Goal: Task Accomplishment & Management: Manage account settings

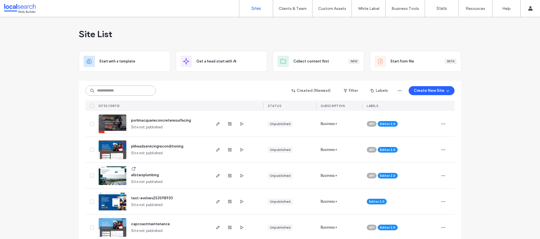
click at [115, 87] on input at bounding box center [121, 91] width 70 height 10
paste input "********"
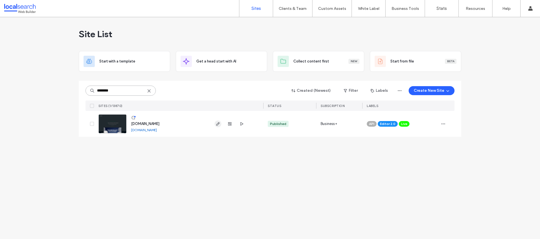
type input "********"
click at [218, 125] on icon "button" at bounding box center [218, 124] width 5 height 5
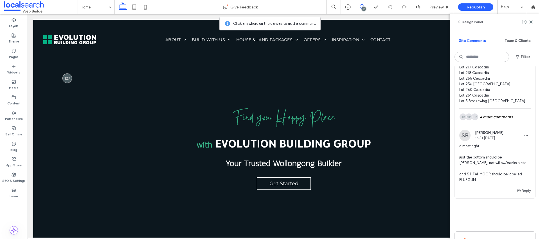
scroll to position [250, 0]
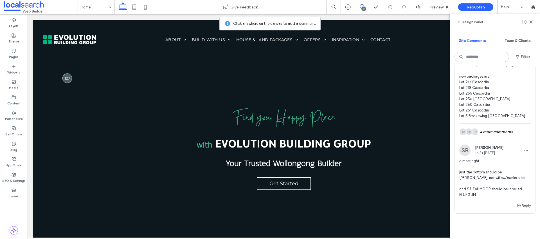
click at [477, 113] on span "team: DEV device: ALL page: our packages dynamic landing page client has added …" at bounding box center [494, 65] width 71 height 107
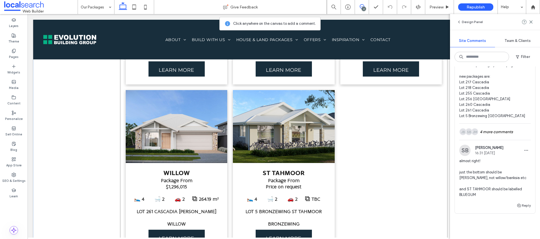
scroll to position [1167, 0]
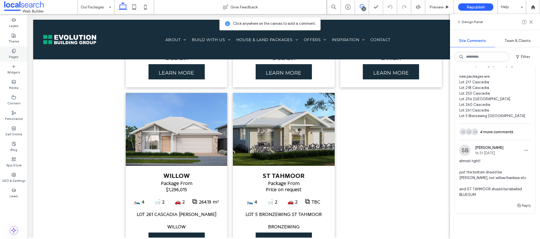
click at [14, 55] on label "Pages" at bounding box center [14, 56] width 10 height 6
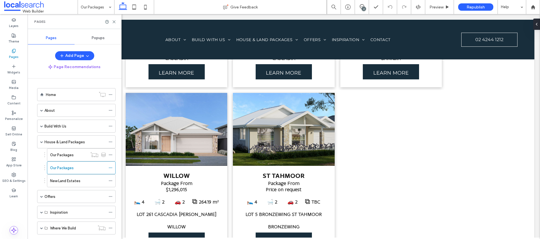
scroll to position [0, 0]
click at [14, 100] on label "Content" at bounding box center [13, 103] width 13 height 6
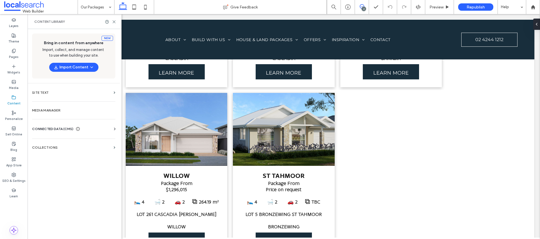
click at [365, 5] on span at bounding box center [362, 6] width 14 height 5
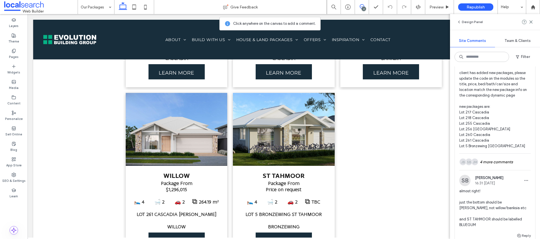
scroll to position [220, 0]
click at [486, 163] on div "JM SB JB 4 more comments" at bounding box center [494, 161] width 71 height 16
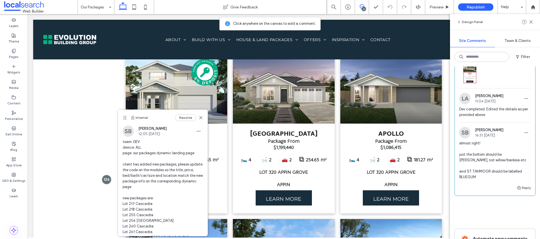
scroll to position [995, 0]
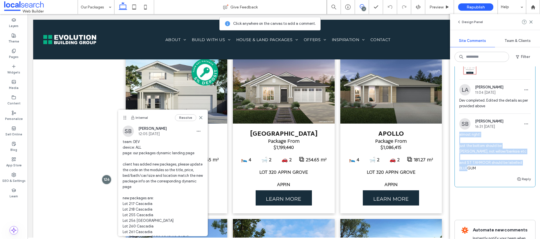
drag, startPoint x: 483, startPoint y: 183, endPoint x: 458, endPoint y: 149, distance: 41.4
click at [458, 149] on div "SB Stephanie Boniface 16:31 Oct 14 2025 almost right! just the bottom should be…" at bounding box center [495, 146] width 80 height 57
copy span "almost right! just the bottom should be CALDERWOOD, not willow/banksia etc and …"
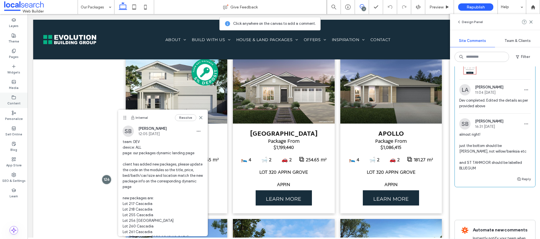
click at [14, 101] on label "Content" at bounding box center [13, 103] width 13 height 6
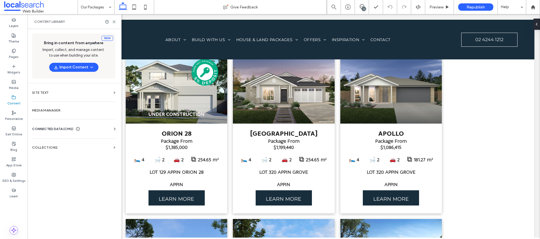
scroll to position [0, 0]
click at [47, 146] on label "Collections" at bounding box center [71, 147] width 79 height 4
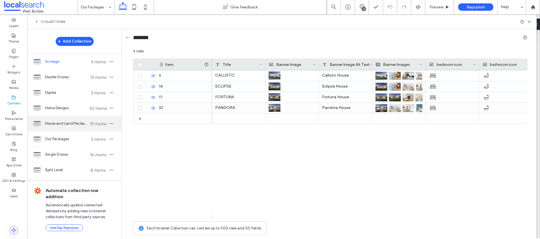
click at [65, 125] on span "House and Land Packages" at bounding box center [66, 124] width 42 height 6
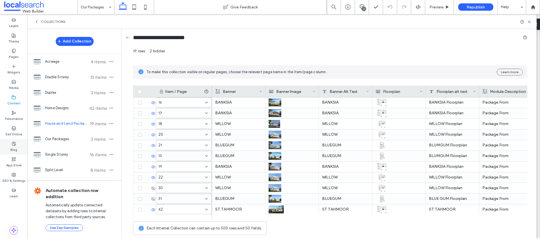
scroll to position [97, 0]
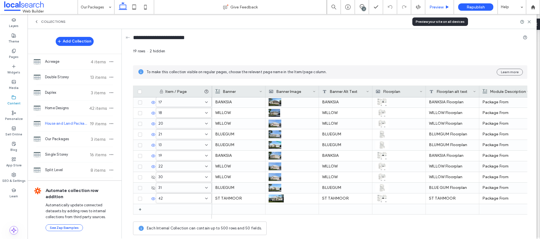
click at [437, 6] on span "Preview" at bounding box center [437, 7] width 14 height 5
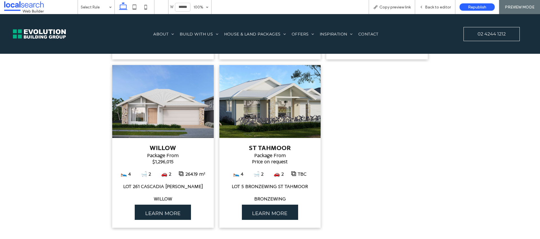
scroll to position [1190, 0]
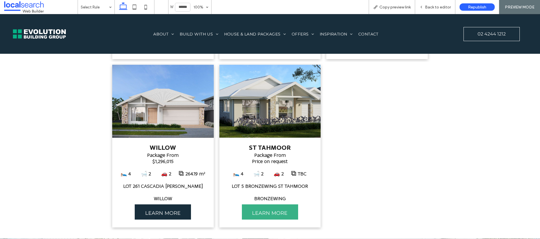
click at [268, 214] on span "LEARN MORE" at bounding box center [269, 212] width 55 height 17
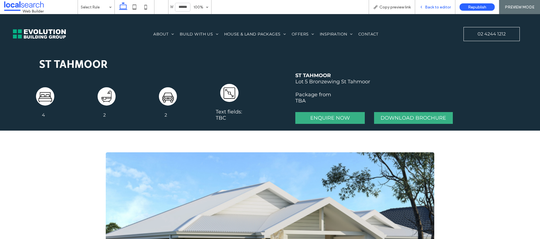
click at [440, 6] on span "Back to editor" at bounding box center [438, 7] width 26 height 5
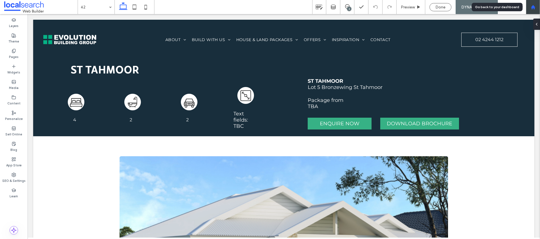
click at [532, 9] on use at bounding box center [533, 7] width 4 height 4
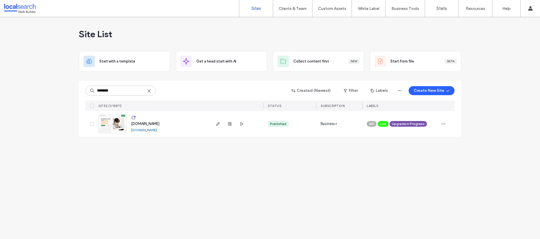
type input "********"
click at [417, 124] on span "Upgrade in Progress" at bounding box center [408, 123] width 33 height 5
click at [404, 126] on icon at bounding box center [404, 126] width 3 height 3
click at [157, 132] on link "www.adaptivecare.com.au" at bounding box center [144, 130] width 26 height 4
click at [218, 125] on use "button" at bounding box center [217, 123] width 3 height 3
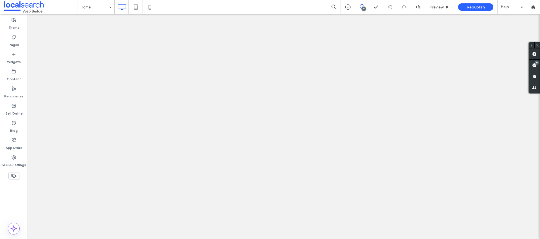
click at [14, 38] on use at bounding box center [13, 37] width 3 height 4
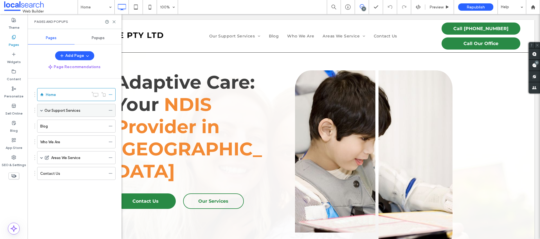
click at [42, 110] on span at bounding box center [41, 110] width 3 height 3
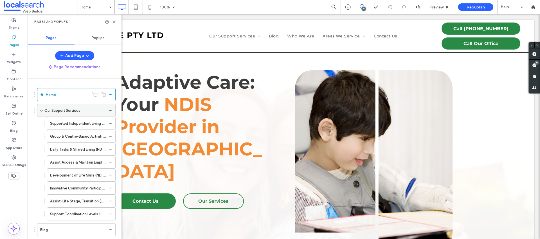
click at [42, 110] on span at bounding box center [41, 110] width 3 height 3
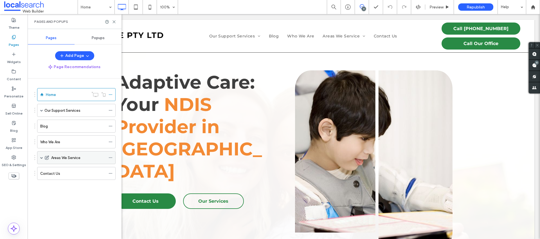
click at [41, 156] on span at bounding box center [41, 157] width 3 height 3
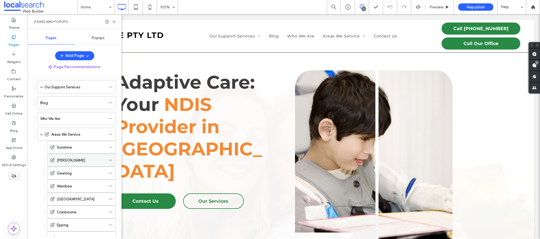
scroll to position [37, 0]
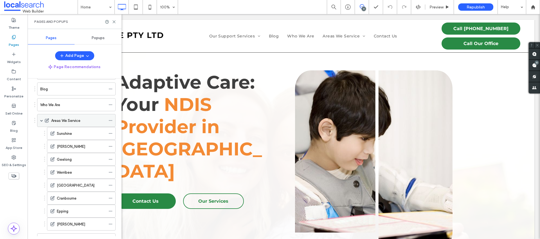
click at [111, 121] on icon at bounding box center [111, 120] width 4 height 4
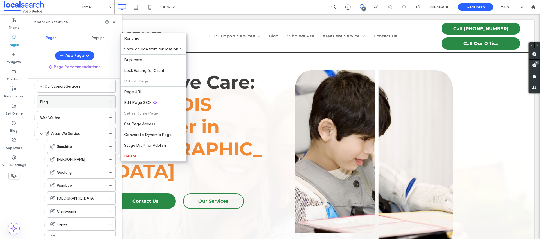
scroll to position [0, 0]
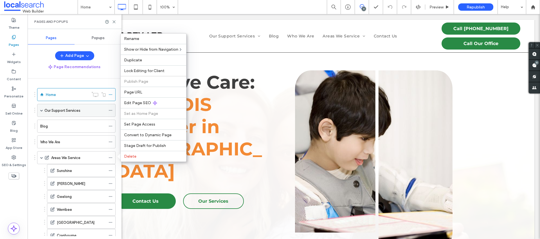
click at [42, 110] on span at bounding box center [41, 110] width 3 height 3
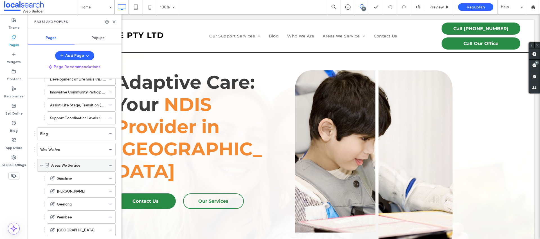
scroll to position [96, 0]
click at [112, 164] on icon at bounding box center [111, 165] width 4 height 4
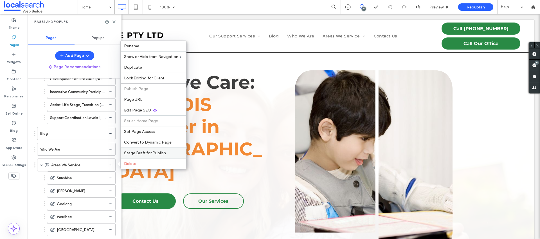
click at [141, 153] on span "Stage Draft for Publish" at bounding box center [145, 153] width 42 height 5
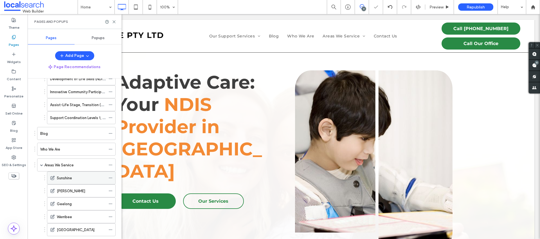
click at [111, 176] on icon at bounding box center [111, 178] width 4 height 4
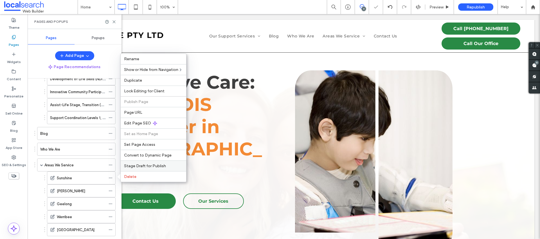
click at [135, 168] on div "Stage Draft for Publish" at bounding box center [154, 165] width 66 height 11
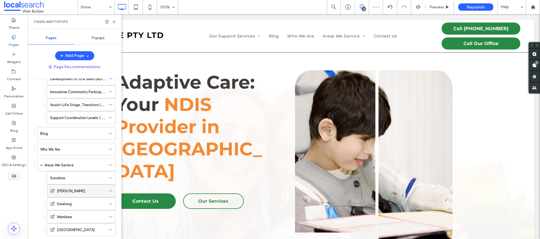
click at [111, 189] on icon at bounding box center [111, 191] width 4 height 4
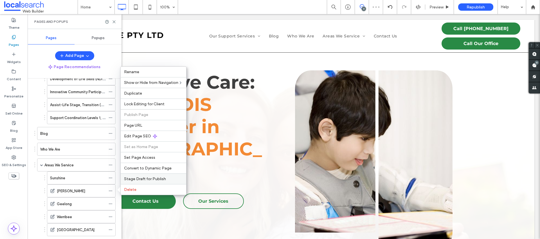
click at [134, 177] on span "Stage Draft for Publish" at bounding box center [145, 178] width 42 height 5
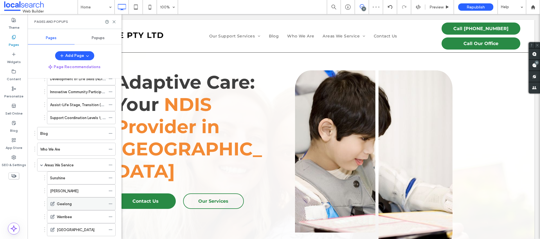
click at [111, 203] on use at bounding box center [110, 203] width 3 height 1
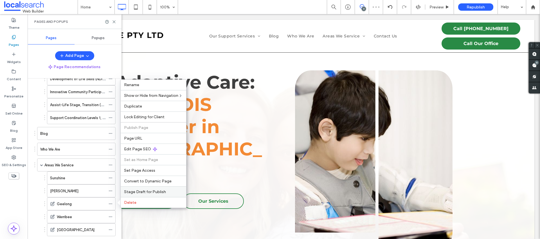
click at [130, 192] on span "Stage Draft for Publish" at bounding box center [145, 191] width 42 height 5
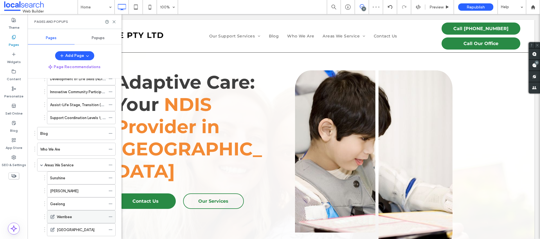
click at [110, 216] on icon at bounding box center [111, 217] width 4 height 4
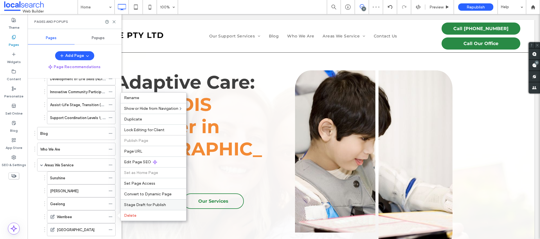
drag, startPoint x: 133, startPoint y: 204, endPoint x: 95, endPoint y: 195, distance: 38.8
click at [133, 204] on span "Stage Draft for Publish" at bounding box center [145, 204] width 42 height 5
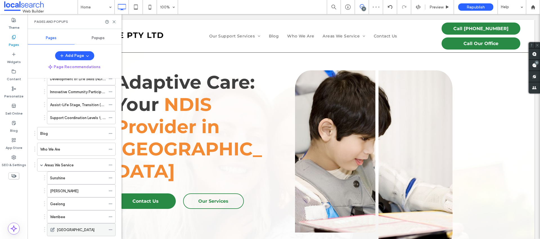
click at [111, 228] on icon at bounding box center [111, 230] width 4 height 4
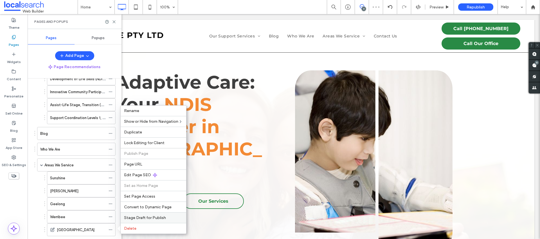
click at [134, 217] on span "Stage Draft for Publish" at bounding box center [145, 217] width 42 height 5
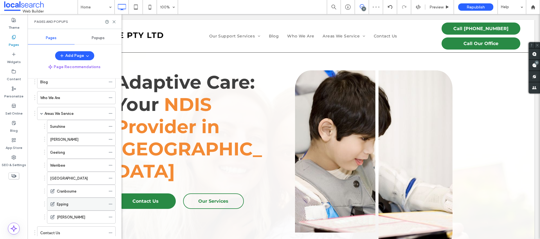
scroll to position [154, 0]
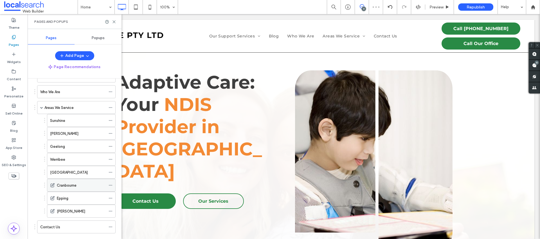
click at [111, 185] on icon at bounding box center [111, 185] width 4 height 4
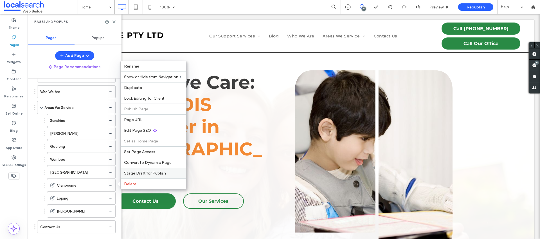
click at [133, 175] on span "Stage Draft for Publish" at bounding box center [145, 173] width 42 height 5
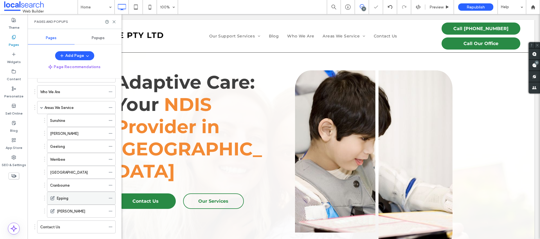
click at [111, 198] on icon at bounding box center [111, 198] width 4 height 4
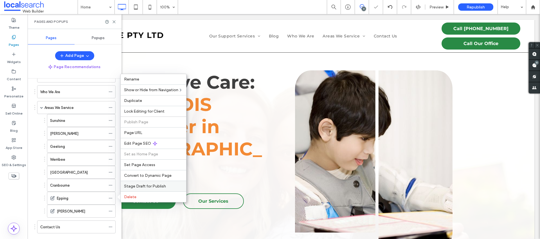
click at [126, 188] on span "Stage Draft for Publish" at bounding box center [145, 186] width 42 height 5
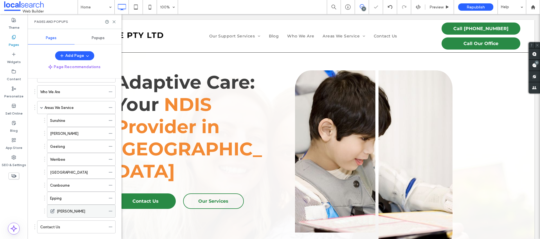
click at [111, 209] on icon at bounding box center [111, 211] width 4 height 4
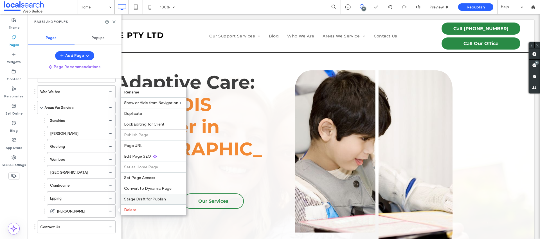
click at [125, 197] on span "Stage Draft for Publish" at bounding box center [145, 199] width 42 height 5
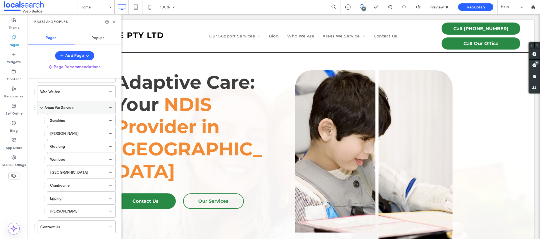
click at [41, 107] on span at bounding box center [41, 107] width 3 height 3
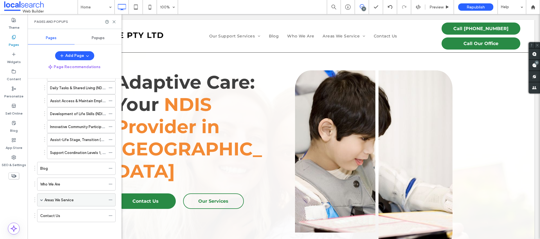
scroll to position [61, 0]
click at [10, 160] on label "SEO & Settings" at bounding box center [14, 164] width 24 height 8
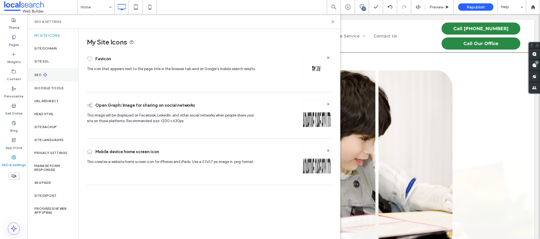
click at [37, 73] on label "SEO" at bounding box center [38, 75] width 8 height 4
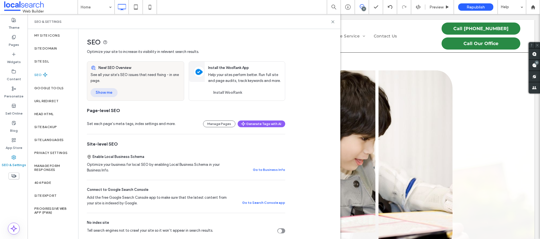
click at [96, 91] on button "Show me" at bounding box center [104, 92] width 27 height 9
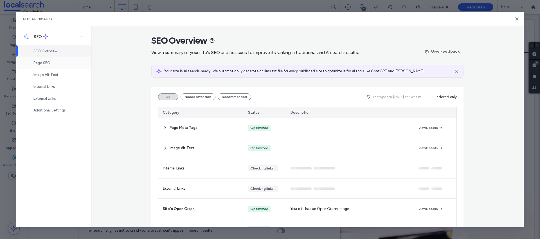
click at [70, 63] on div "Page SEO" at bounding box center [53, 63] width 75 height 12
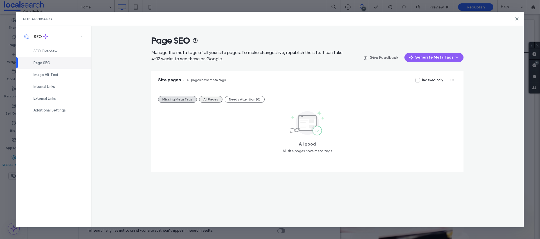
click at [207, 98] on button "All Pages" at bounding box center [210, 99] width 23 height 7
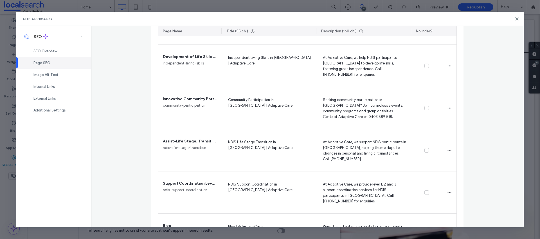
scroll to position [0, 0]
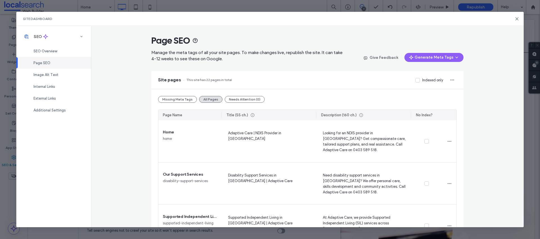
click at [419, 81] on label "Indexed only" at bounding box center [430, 80] width 28 height 6
click at [423, 81] on div "Indexed only" at bounding box center [432, 80] width 21 height 6
click at [517, 20] on icon at bounding box center [517, 19] width 5 height 5
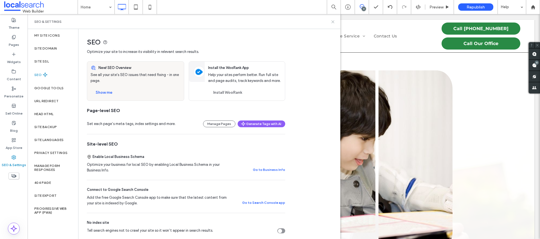
click at [333, 21] on icon at bounding box center [333, 22] width 4 height 4
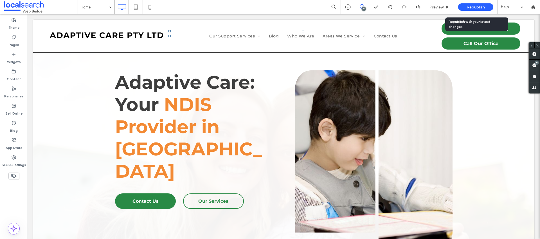
click at [469, 7] on span "Republish" at bounding box center [476, 7] width 18 height 5
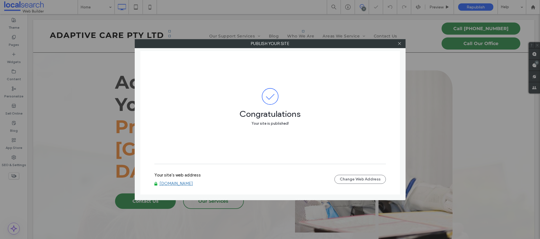
click at [185, 183] on link "www.adaptivecare.com.au" at bounding box center [176, 183] width 33 height 5
click at [400, 42] on icon at bounding box center [400, 43] width 4 height 4
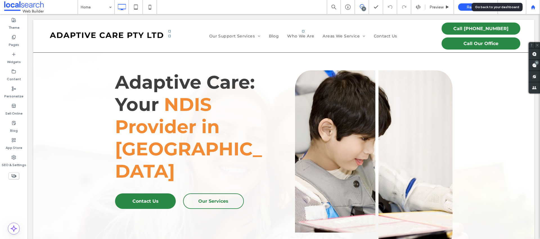
click at [534, 6] on use at bounding box center [533, 7] width 4 height 4
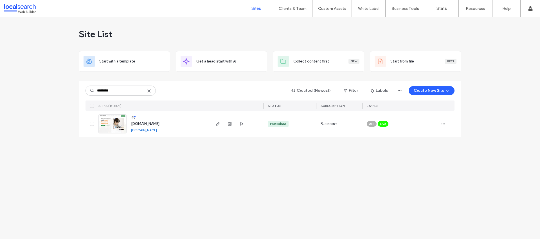
type input "********"
click at [150, 92] on icon at bounding box center [149, 91] width 5 height 5
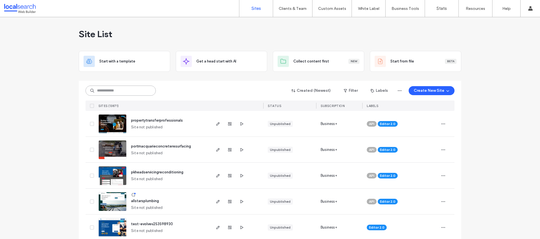
click at [143, 89] on input at bounding box center [121, 91] width 70 height 10
paste input "********"
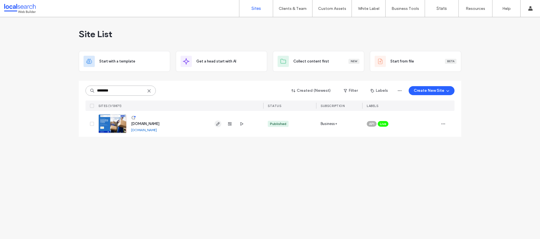
type input "********"
click at [219, 124] on icon "button" at bounding box center [218, 124] width 5 height 5
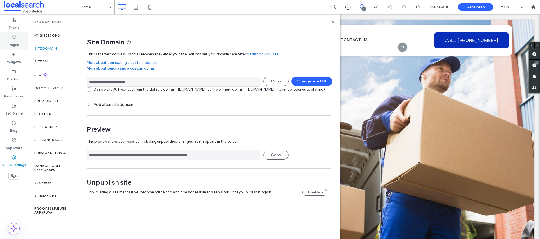
click at [19, 43] on div "Pages" at bounding box center [14, 40] width 28 height 17
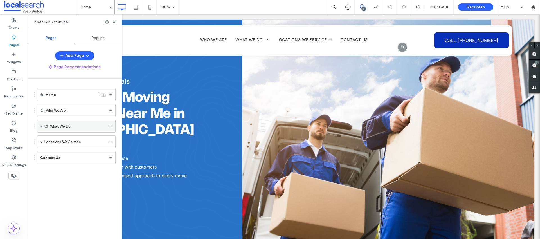
click at [42, 127] on span at bounding box center [41, 126] width 3 height 3
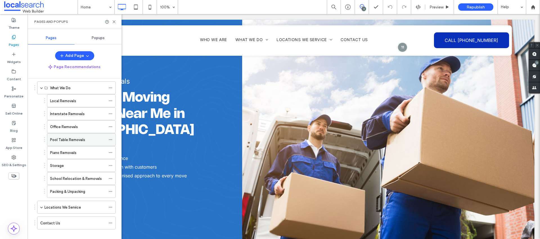
scroll to position [46, 0]
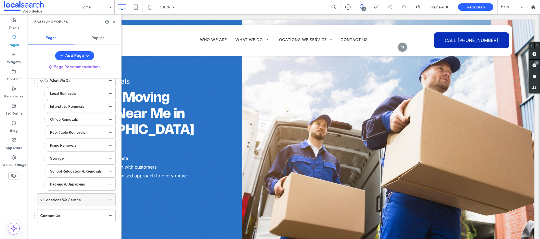
click at [41, 198] on span at bounding box center [41, 200] width 3 height 12
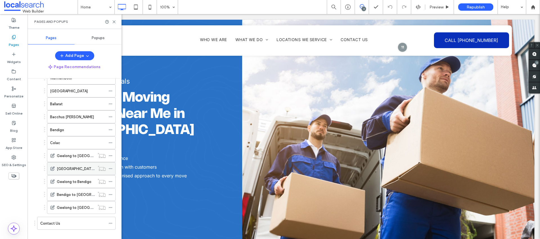
scroll to position [240, 0]
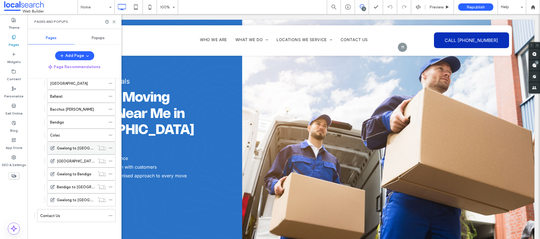
click at [111, 148] on icon at bounding box center [111, 148] width 4 height 4
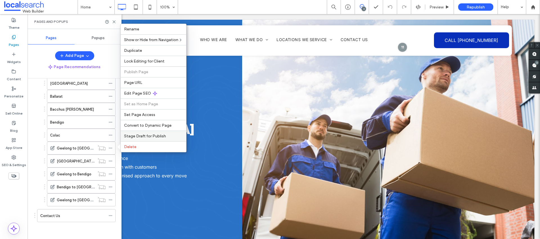
click at [135, 136] on span "Stage Draft for Publish" at bounding box center [145, 136] width 42 height 5
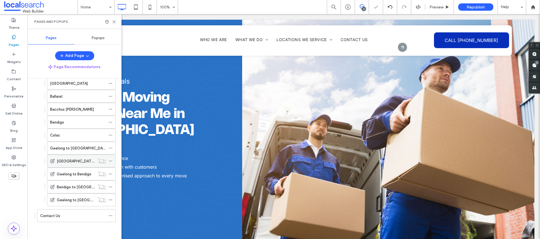
click at [111, 160] on icon at bounding box center [111, 161] width 4 height 4
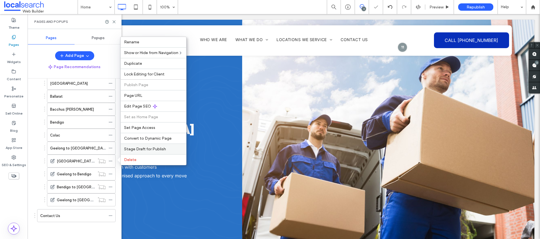
drag, startPoint x: 131, startPoint y: 148, endPoint x: 96, endPoint y: 138, distance: 36.3
click at [131, 148] on span "Stage Draft for Publish" at bounding box center [145, 149] width 42 height 5
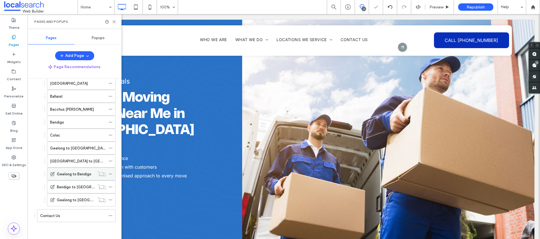
click at [111, 173] on icon at bounding box center [111, 174] width 4 height 4
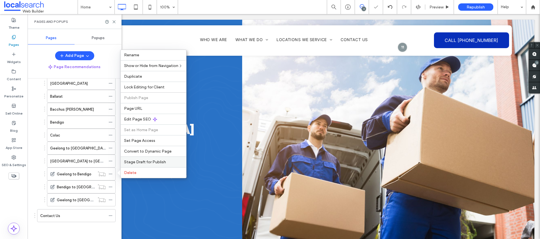
click at [129, 162] on span "Stage Draft for Publish" at bounding box center [145, 162] width 42 height 5
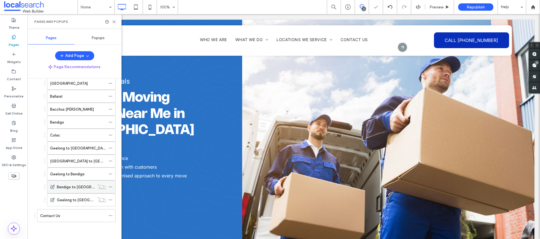
click at [111, 187] on icon at bounding box center [111, 187] width 4 height 4
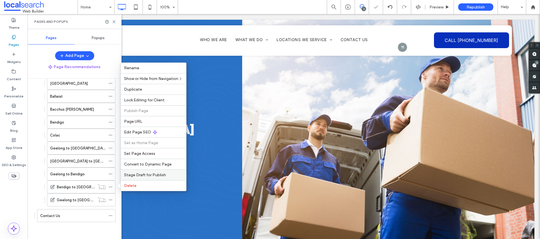
click at [135, 175] on span "Stage Draft for Publish" at bounding box center [145, 174] width 42 height 5
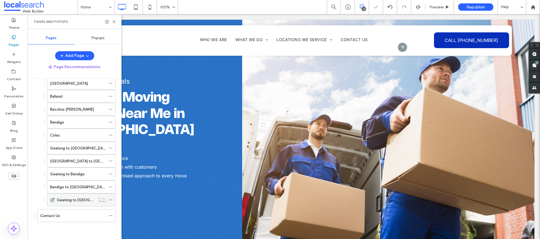
click at [111, 199] on use at bounding box center [110, 199] width 3 height 1
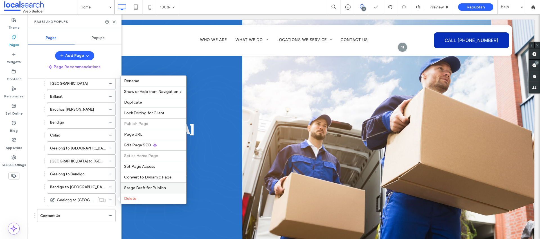
click at [129, 186] on span "Stage Draft for Publish" at bounding box center [145, 187] width 42 height 5
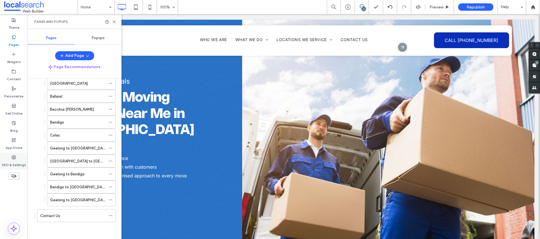
click at [16, 158] on div "SEO & Settings" at bounding box center [14, 161] width 28 height 17
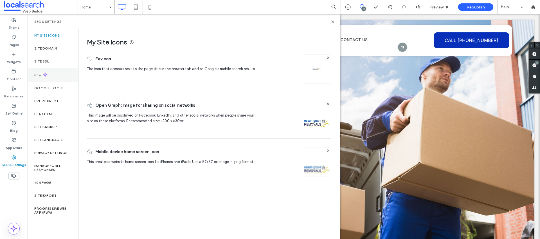
click at [36, 75] on label "SEO" at bounding box center [38, 75] width 8 height 4
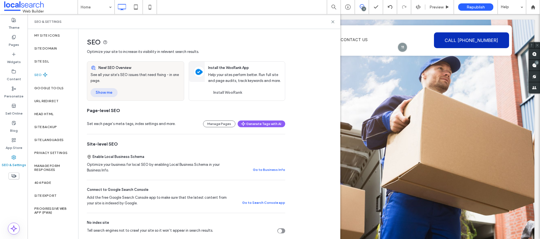
click at [112, 91] on button "Show me" at bounding box center [104, 92] width 27 height 9
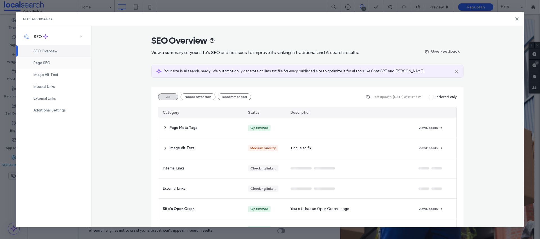
click at [53, 64] on div "Page SEO" at bounding box center [53, 63] width 75 height 12
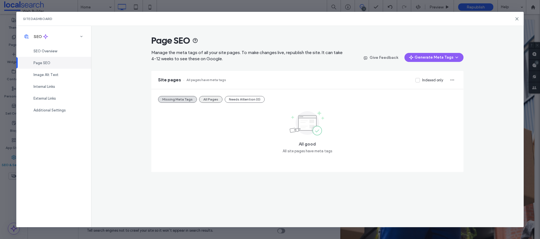
click at [207, 98] on button "All Pages" at bounding box center [210, 99] width 23 height 7
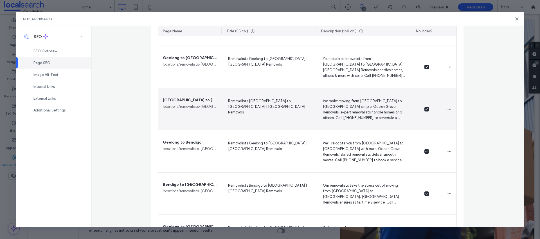
scroll to position [909, 0]
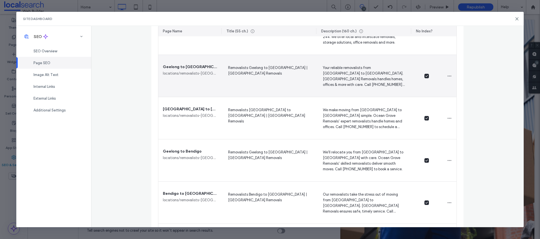
click at [425, 76] on icon at bounding box center [426, 76] width 3 height 2
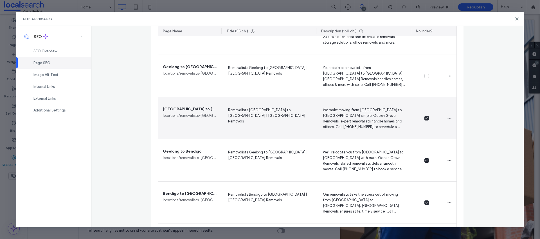
click at [425, 116] on span at bounding box center [427, 118] width 5 height 5
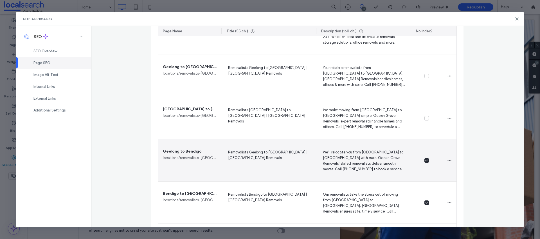
click at [425, 161] on icon at bounding box center [426, 160] width 3 height 2
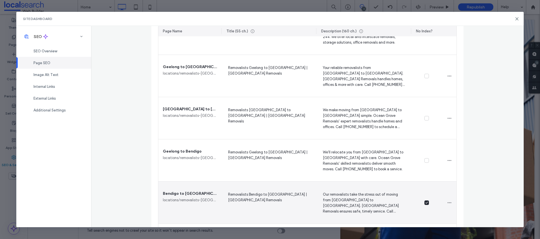
drag, startPoint x: 425, startPoint y: 201, endPoint x: 423, endPoint y: 176, distance: 25.7
click at [425, 201] on span at bounding box center [427, 202] width 5 height 5
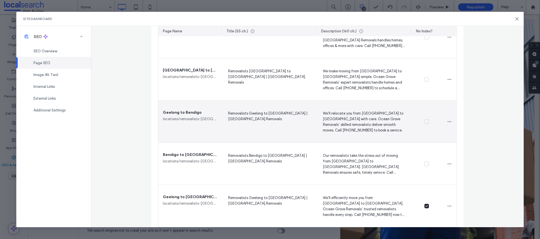
scroll to position [992, 0]
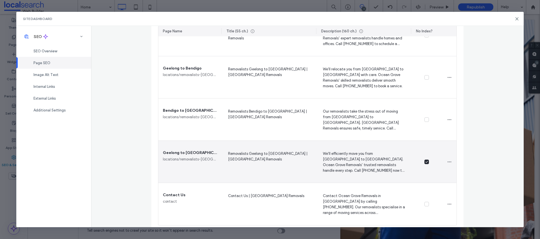
click at [425, 161] on icon at bounding box center [426, 162] width 3 height 2
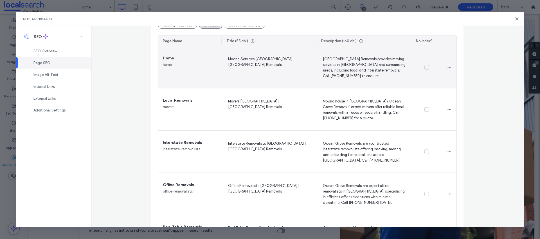
scroll to position [0, 0]
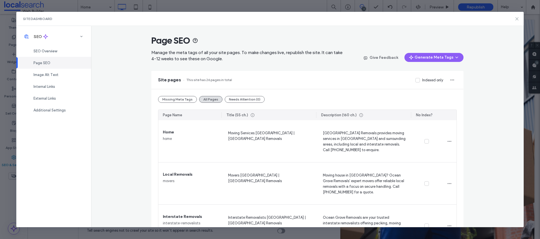
click at [516, 19] on icon at bounding box center [517, 19] width 5 height 5
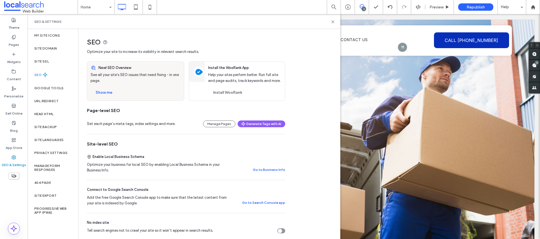
click at [330, 21] on div "SEO & Settings" at bounding box center [183, 21] width 299 height 5
click at [331, 21] on icon at bounding box center [333, 22] width 4 height 4
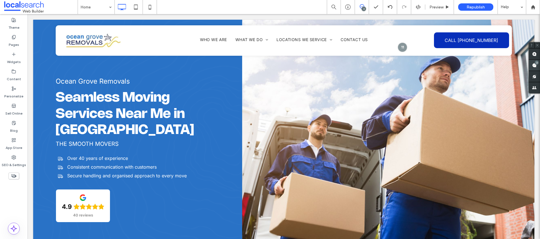
click at [535, 65] on span at bounding box center [534, 65] width 11 height 11
click at [473, 8] on span "Republish" at bounding box center [476, 7] width 18 height 5
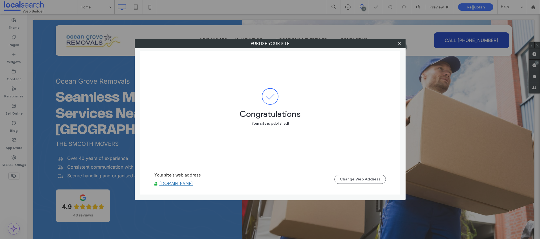
click at [193, 183] on link "www.oceangroveremovals.com" at bounding box center [176, 183] width 33 height 5
click at [399, 46] on span at bounding box center [400, 43] width 4 height 8
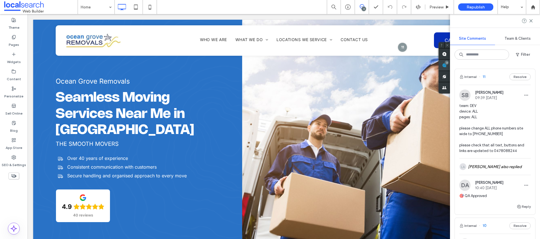
click at [450, 65] on span at bounding box center [444, 65] width 11 height 11
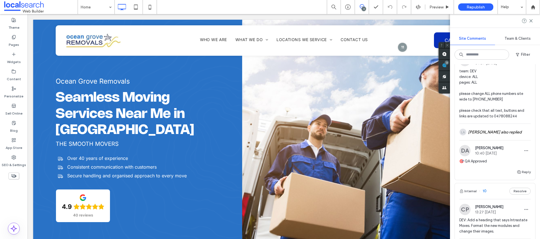
scroll to position [30, 0]
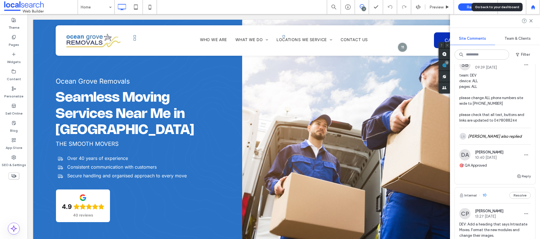
click at [538, 10] on div at bounding box center [533, 7] width 14 height 14
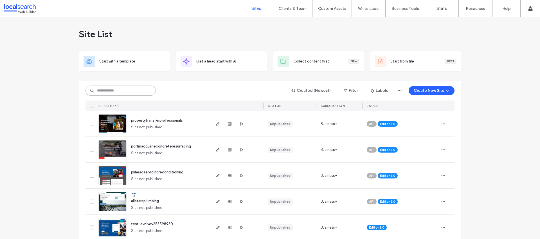
click at [138, 93] on input at bounding box center [121, 91] width 70 height 10
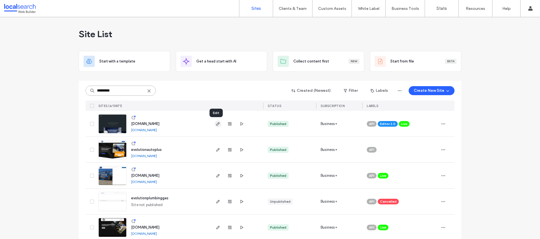
type input "*********"
click at [216, 124] on use "button" at bounding box center [217, 123] width 3 height 3
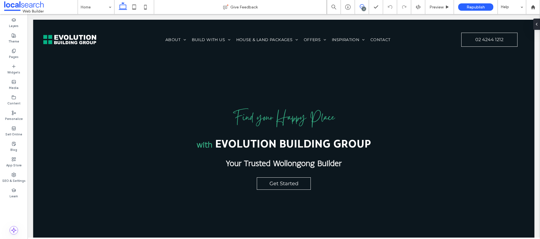
click at [362, 6] on icon at bounding box center [362, 6] width 5 height 5
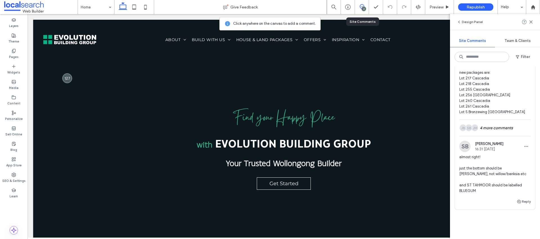
scroll to position [269, 0]
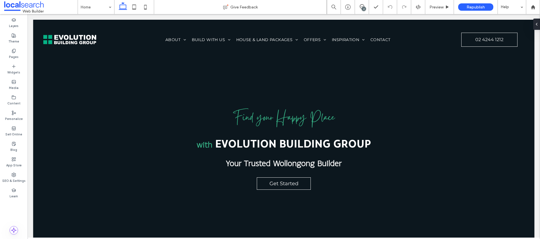
click at [365, 10] on div "2" at bounding box center [364, 9] width 4 height 4
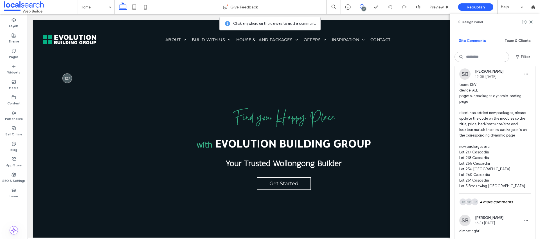
scroll to position [277, 0]
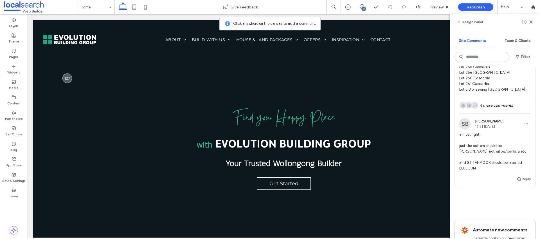
click at [486, 148] on span "almost right! just the bottom should be CALDERWOOD, not willow/banksia etc and …" at bounding box center [494, 151] width 71 height 39
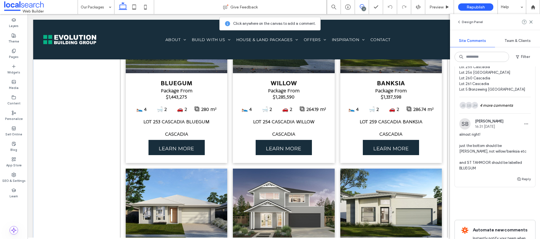
scroll to position [555, 0]
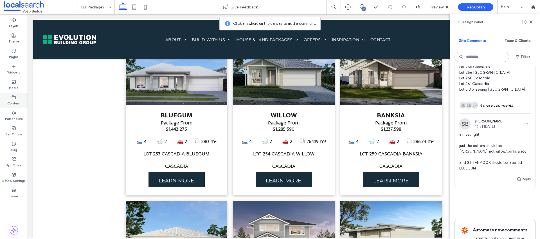
click at [19, 101] on label "Content" at bounding box center [13, 103] width 13 height 6
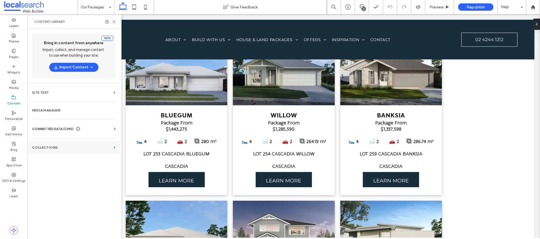
click at [55, 144] on section "Collections" at bounding box center [74, 147] width 92 height 13
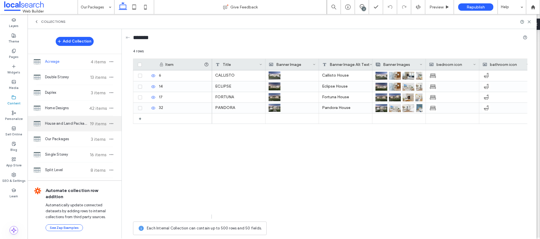
click at [68, 124] on span "House and Land Packages" at bounding box center [66, 124] width 42 height 6
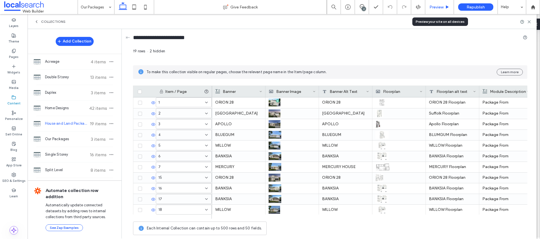
click at [435, 6] on span "Preview" at bounding box center [437, 7] width 14 height 5
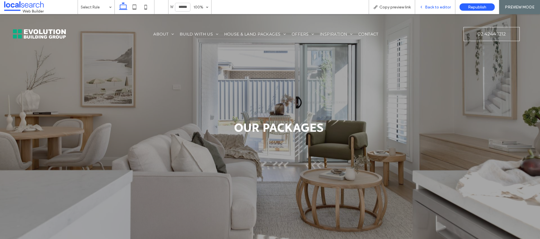
click at [444, 9] on span "Back to editor" at bounding box center [438, 7] width 26 height 5
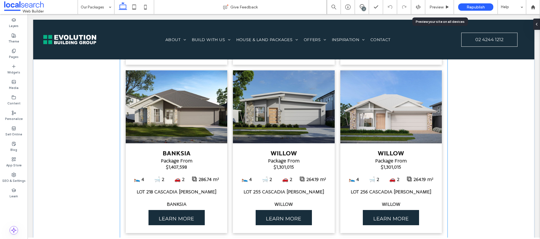
scroll to position [864, 0]
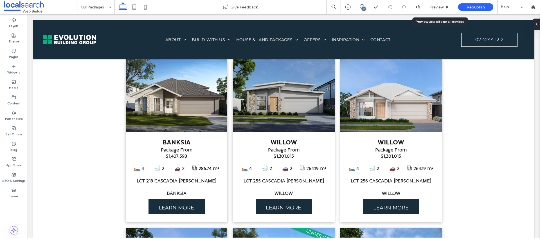
click at [365, 5] on span at bounding box center [362, 6] width 14 height 5
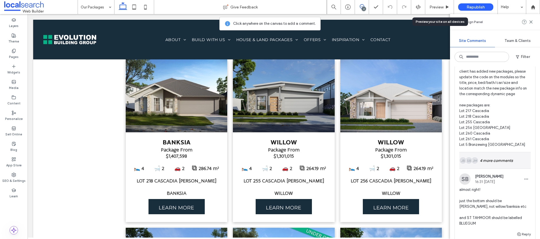
scroll to position [231, 0]
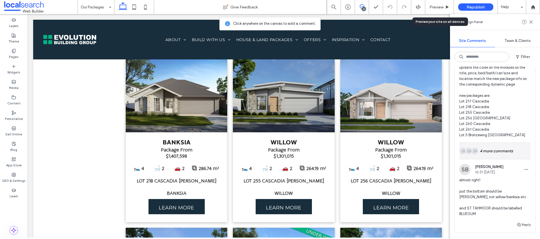
click at [481, 152] on div "JM SB JB 4 more comments" at bounding box center [494, 151] width 71 height 16
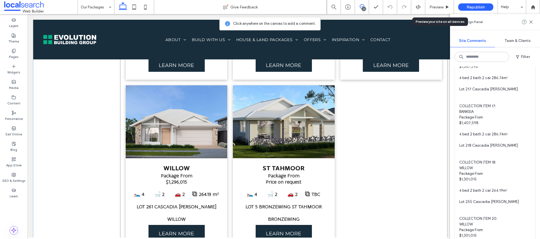
scroll to position [1183, 0]
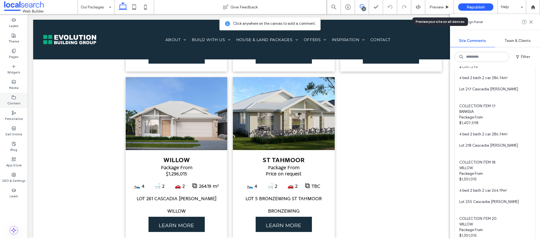
click at [15, 101] on label "Content" at bounding box center [13, 103] width 13 height 6
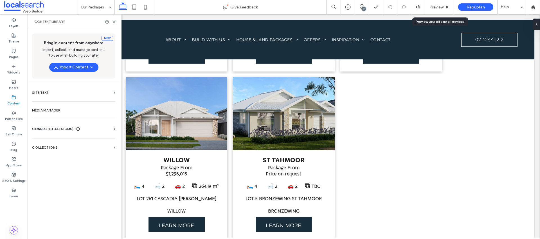
scroll to position [0, 0]
click at [46, 143] on section "Collections" at bounding box center [74, 147] width 92 height 13
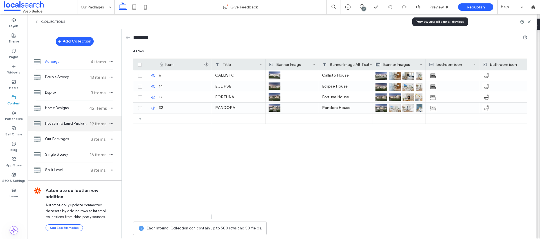
click at [60, 122] on span "House and Land Packages" at bounding box center [66, 124] width 42 height 6
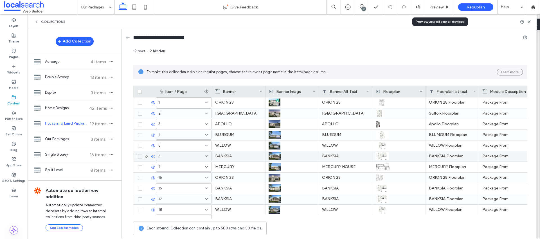
scroll to position [97, 0]
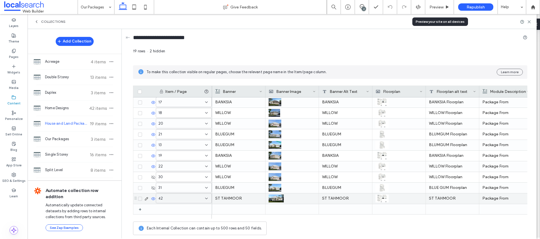
click at [239, 198] on p "ST TAHMOOR" at bounding box center [238, 198] width 47 height 10
click at [237, 199] on p "ST TAHMOOR" at bounding box center [239, 199] width 47 height 10
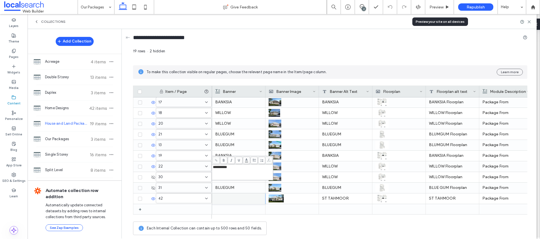
click at [243, 171] on div "**********" at bounding box center [242, 172] width 59 height 14
click at [435, 8] on span "Preview" at bounding box center [437, 7] width 14 height 5
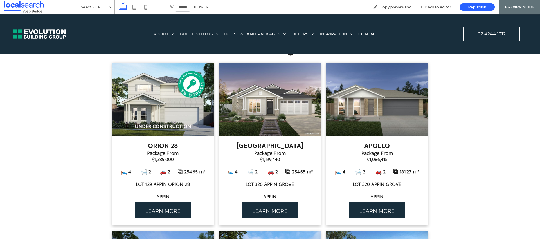
scroll to position [349, 0]
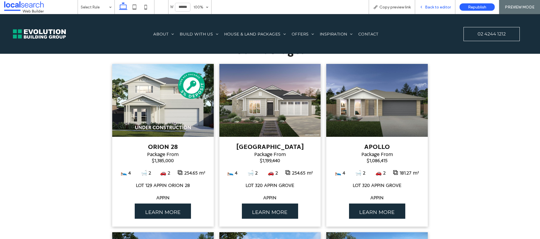
click at [442, 8] on span "Back to editor" at bounding box center [438, 7] width 26 height 5
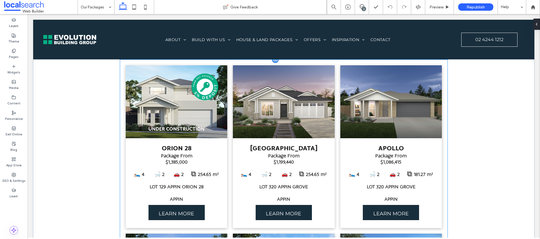
scroll to position [355, 0]
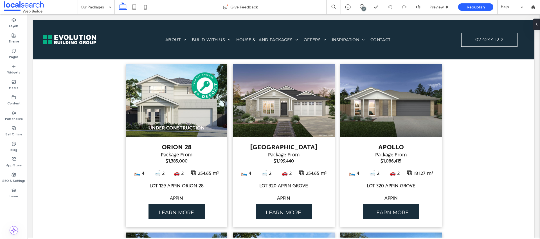
click at [362, 7] on div "2" at bounding box center [364, 9] width 4 height 4
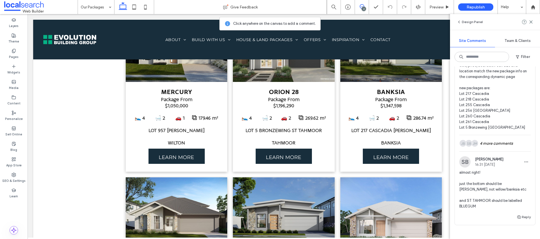
scroll to position [245, 0]
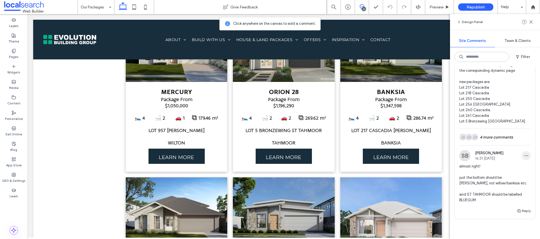
click at [524, 154] on icon "button" at bounding box center [526, 155] width 5 height 5
click at [496, 178] on div "Delete" at bounding box center [501, 178] width 50 height 11
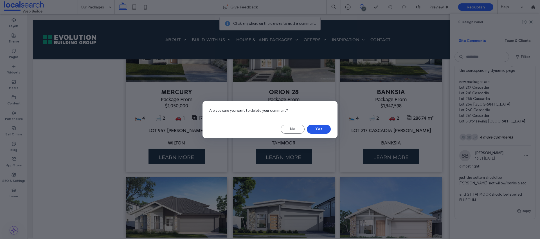
click at [321, 127] on button "Yes" at bounding box center [319, 129] width 24 height 9
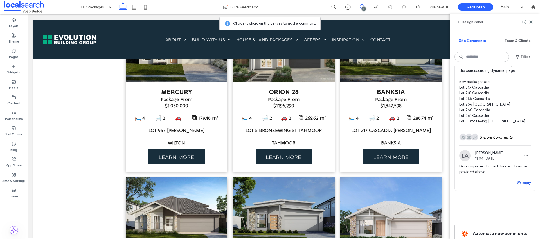
click at [517, 181] on use "button" at bounding box center [518, 182] width 3 height 3
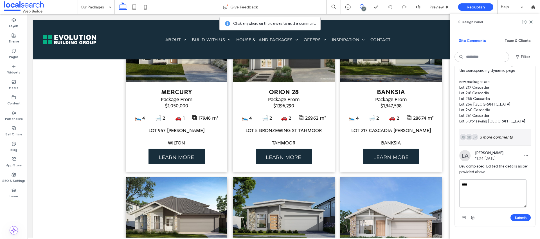
click at [494, 129] on div "JM SB JB 3 more comments" at bounding box center [494, 137] width 71 height 16
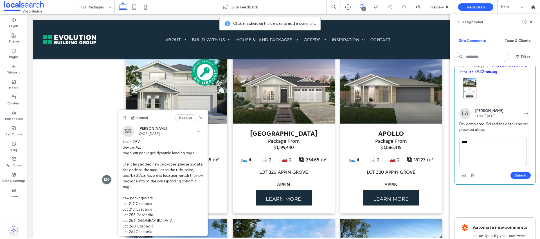
scroll to position [1027, 0]
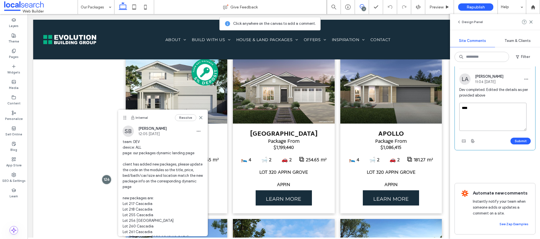
click at [477, 113] on textarea "****" at bounding box center [492, 117] width 67 height 28
click at [474, 103] on textarea "**********" at bounding box center [492, 117] width 67 height 28
click at [463, 107] on textarea "**********" at bounding box center [492, 117] width 67 height 28
drag, startPoint x: 504, startPoint y: 108, endPoint x: 455, endPoint y: 108, distance: 49.5
click at [455, 108] on div "**********" at bounding box center [495, 126] width 80 height 47
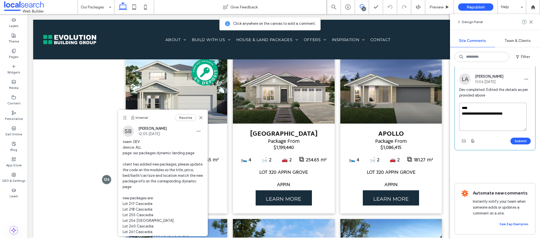
click at [513, 106] on textarea "**********" at bounding box center [492, 117] width 67 height 28
click at [493, 107] on textarea "**********" at bounding box center [492, 117] width 67 height 28
click at [506, 107] on textarea "**********" at bounding box center [492, 117] width 67 height 28
click at [520, 107] on textarea "**********" at bounding box center [492, 117] width 67 height 28
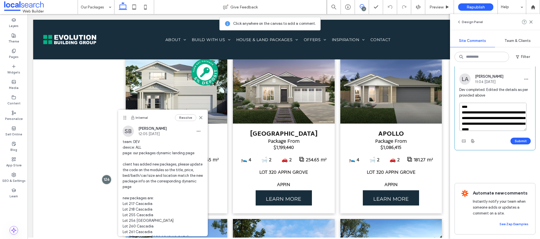
click at [485, 112] on textarea "**********" at bounding box center [492, 117] width 67 height 28
click at [489, 112] on textarea "**********" at bounding box center [492, 117] width 67 height 28
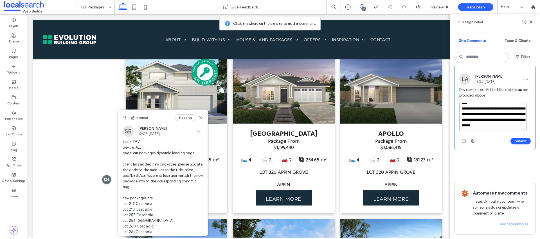
click at [479, 121] on textarea "**********" at bounding box center [492, 117] width 67 height 28
click at [491, 103] on textarea "**********" at bounding box center [492, 117] width 67 height 28
click at [496, 118] on textarea "**********" at bounding box center [492, 117] width 67 height 28
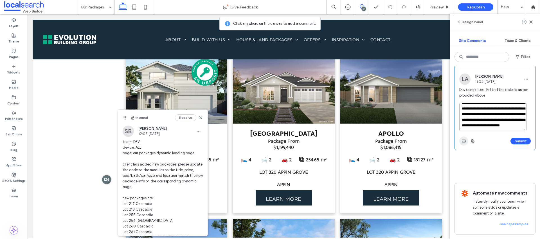
type textarea "**********"
click at [465, 140] on use "button" at bounding box center [464, 141] width 4 height 3
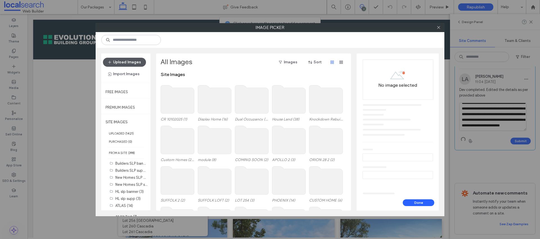
click at [138, 62] on button "Upload Images" at bounding box center [124, 62] width 43 height 9
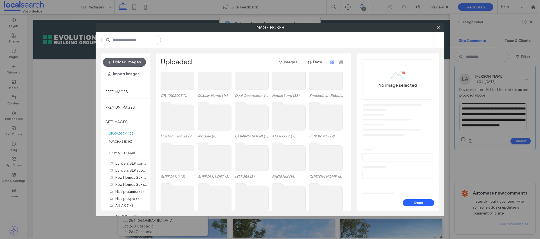
scroll to position [23, 0]
click at [419, 201] on button "Done" at bounding box center [419, 202] width 32 height 7
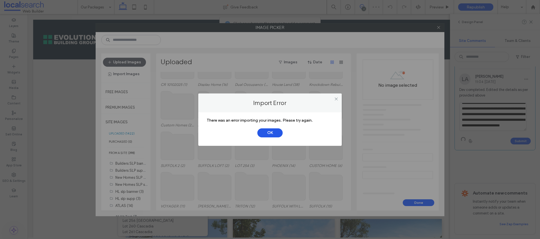
click at [271, 133] on button "OK" at bounding box center [269, 132] width 25 height 9
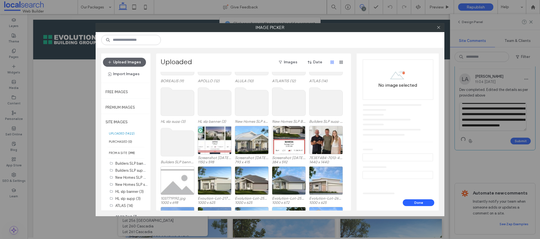
scroll to position [434, 0]
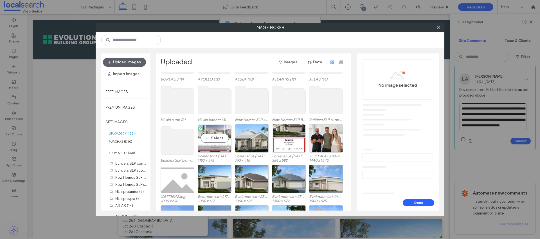
click at [217, 138] on div "Select" at bounding box center [215, 138] width 34 height 28
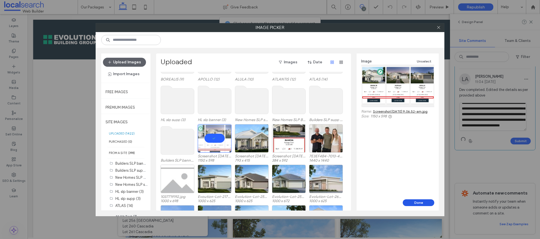
click at [412, 202] on button "Done" at bounding box center [419, 202] width 32 height 7
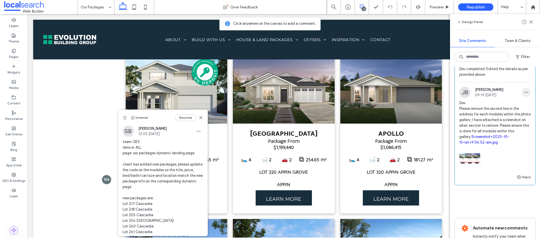
click at [524, 95] on icon "button" at bounding box center [526, 92] width 5 height 5
click at [507, 120] on div "Edit" at bounding box center [501, 121] width 50 height 11
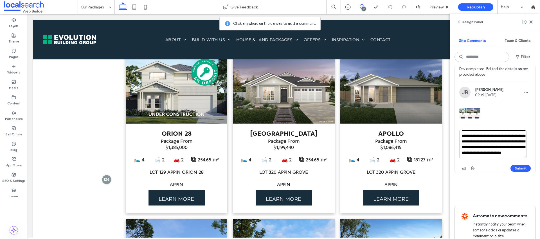
scroll to position [39, 0]
click at [482, 151] on textarea "**********" at bounding box center [492, 144] width 67 height 28
type textarea "**********"
click at [512, 172] on button "Submit" at bounding box center [521, 168] width 20 height 7
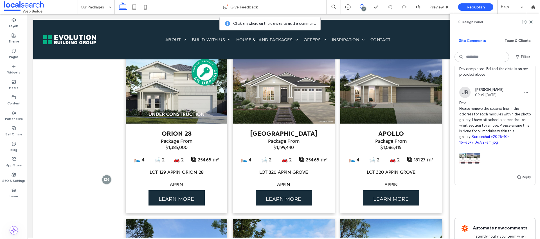
click at [490, 144] on link "Screenshot+2025-10-15+at+9.06.52-am.jpg" at bounding box center [484, 139] width 50 height 10
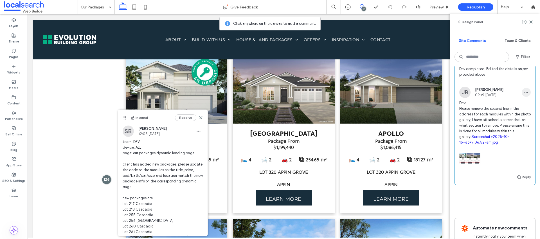
click at [523, 97] on span "button" at bounding box center [526, 92] width 9 height 9
click at [513, 118] on div "Edit" at bounding box center [501, 121] width 50 height 11
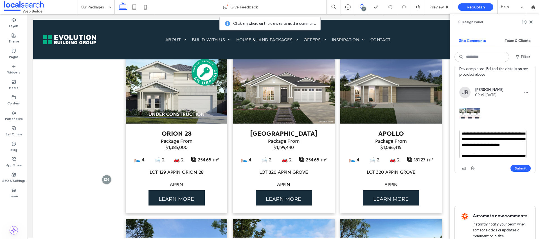
scroll to position [16, 0]
click at [492, 158] on textarea "**********" at bounding box center [492, 144] width 67 height 28
click at [511, 158] on textarea "**********" at bounding box center [492, 144] width 67 height 28
type textarea "**********"
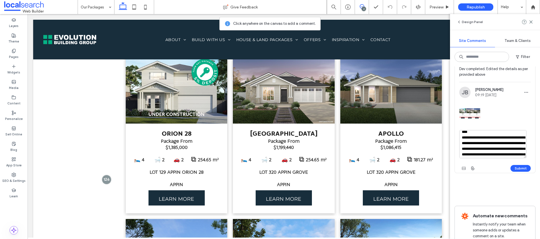
click at [489, 151] on textarea "**********" at bounding box center [492, 144] width 67 height 28
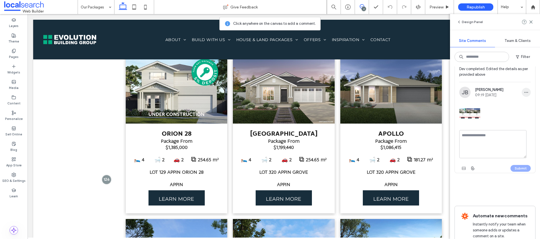
click at [522, 97] on span "button" at bounding box center [526, 92] width 9 height 9
click at [501, 131] on div "Delete" at bounding box center [501, 132] width 50 height 11
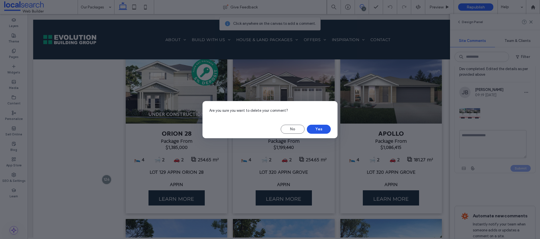
drag, startPoint x: 326, startPoint y: 130, endPoint x: 327, endPoint y: 118, distance: 11.6
click at [326, 130] on button "Yes" at bounding box center [319, 129] width 24 height 9
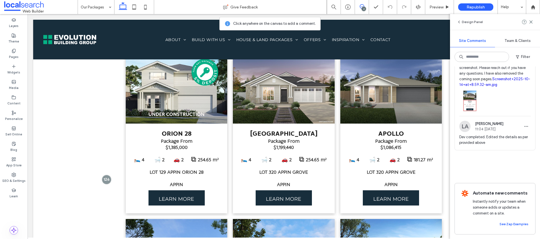
click at [522, 131] on span "button" at bounding box center [526, 126] width 9 height 9
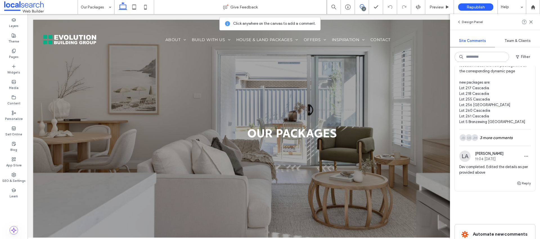
scroll to position [221, 0]
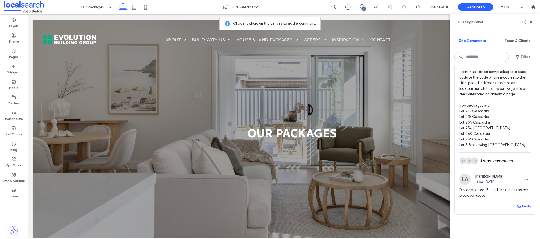
click at [520, 204] on button "Reply" at bounding box center [524, 206] width 14 height 7
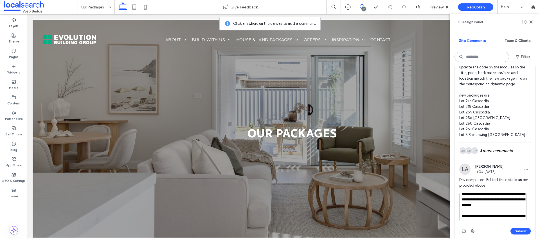
scroll to position [31, 0]
click at [511, 204] on textarea "**********" at bounding box center [492, 207] width 67 height 28
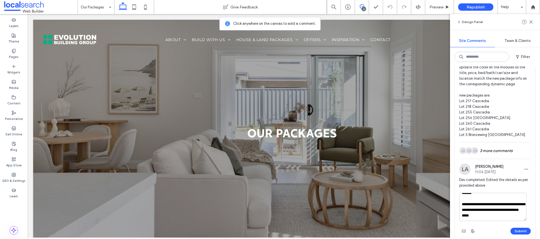
scroll to position [50, 0]
type textarea "**********"
click at [512, 228] on button "Submit" at bounding box center [521, 231] width 20 height 7
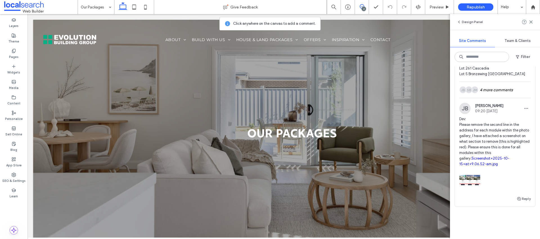
scroll to position [291, 0]
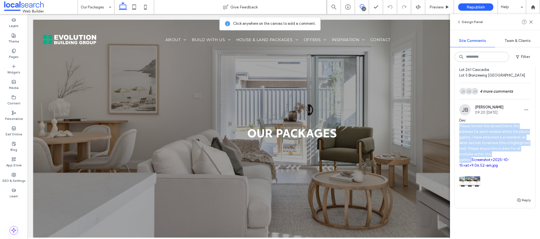
drag, startPoint x: 476, startPoint y: 158, endPoint x: 458, endPoint y: 125, distance: 36.9
click at [458, 125] on div "[PERSON_NAME] [PERSON_NAME] 09:20 [DATE] Dev: Please remove the second line in …" at bounding box center [495, 150] width 80 height 93
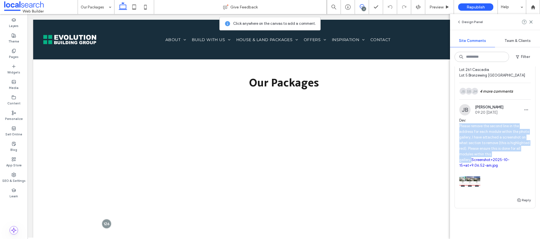
scroll to position [368, 0]
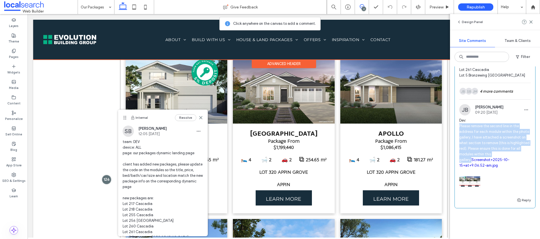
copy span "Please remove the second line in the address for each module within the photo g…"
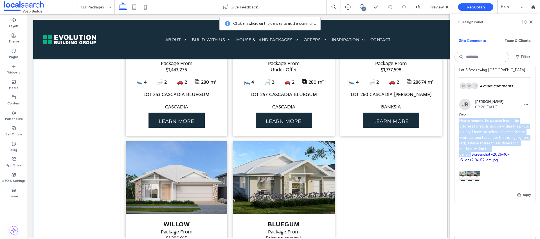
scroll to position [1137, 0]
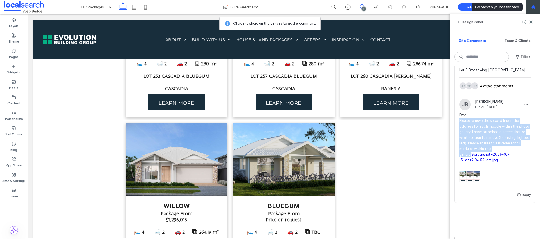
click at [528, 6] on div at bounding box center [533, 7] width 14 height 5
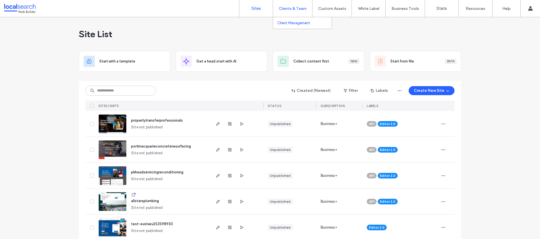
click at [292, 21] on label "Client Management" at bounding box center [293, 23] width 33 height 4
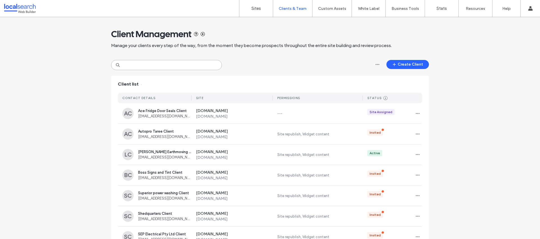
click at [179, 63] on input at bounding box center [166, 65] width 111 height 10
paste input "**********"
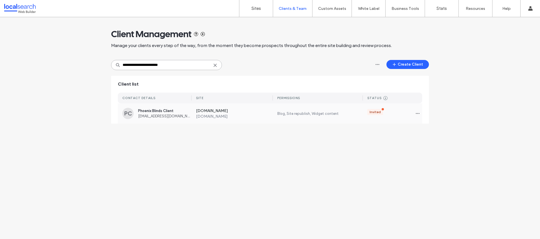
type input "**********"
click at [239, 110] on label "[DOMAIN_NAME]" at bounding box center [234, 111] width 77 height 6
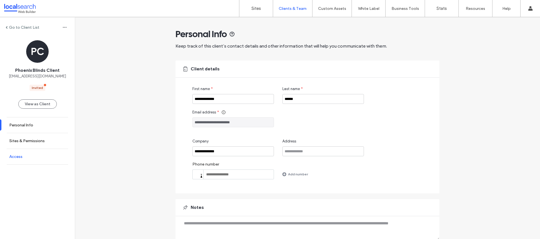
click at [43, 153] on link "Access" at bounding box center [37, 156] width 75 height 15
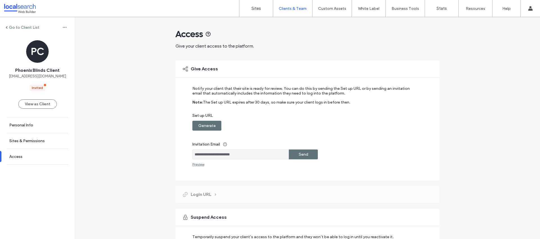
click at [213, 125] on label "Generate" at bounding box center [206, 125] width 17 height 10
click at [301, 125] on label "Copy" at bounding box center [304, 125] width 10 height 10
click at [307, 125] on div "Copy" at bounding box center [303, 126] width 29 height 10
drag, startPoint x: 240, startPoint y: 155, endPoint x: 170, endPoint y: 150, distance: 70.5
click at [173, 154] on div "**********" at bounding box center [307, 150] width 465 height 266
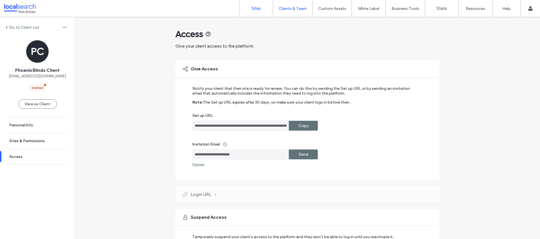
click at [255, 10] on label "Sites" at bounding box center [257, 8] width 10 height 5
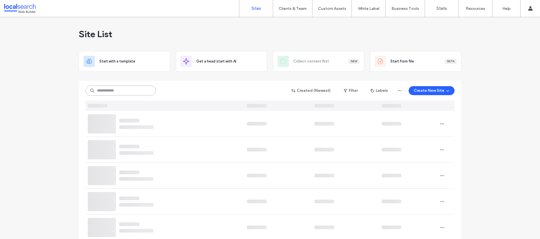
click at [121, 91] on input at bounding box center [121, 91] width 70 height 10
type input "*********"
drag, startPoint x: 111, startPoint y: 90, endPoint x: 123, endPoint y: 89, distance: 12.4
click at [111, 90] on input "*********" at bounding box center [121, 91] width 70 height 10
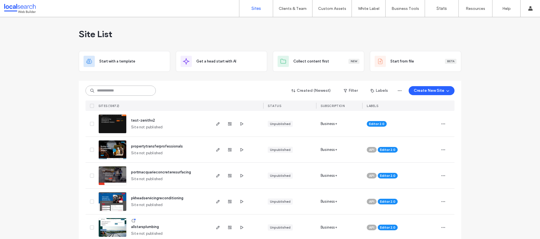
click at [120, 90] on input at bounding box center [121, 91] width 70 height 10
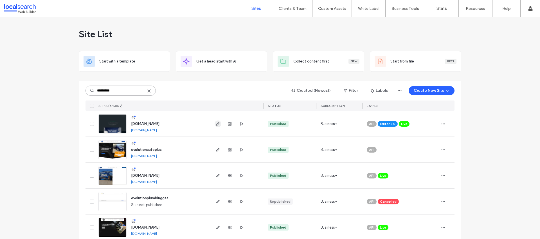
type input "*********"
click at [216, 122] on icon "button" at bounding box center [218, 124] width 5 height 5
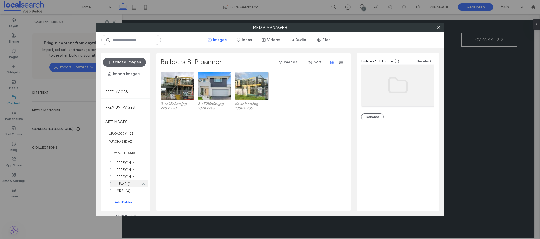
scroll to position [187, 0]
click at [127, 72] on button "Import Images" at bounding box center [124, 73] width 42 height 9
drag, startPoint x: 186, startPoint y: 137, endPoint x: 192, endPoint y: 134, distance: 6.7
click at [186, 136] on div "3-6e95c2bc.jpg 720 x 720 2-65915c0b.jpg 1024 x 683 download.jpg 1000 x 700" at bounding box center [255, 141] width 189 height 139
click at [123, 132] on label "UPLOADED ( 1422 )" at bounding box center [125, 133] width 49 height 8
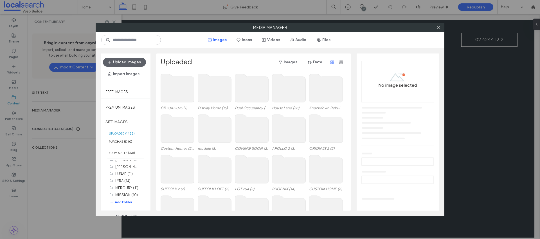
click at [181, 93] on use at bounding box center [177, 88] width 33 height 28
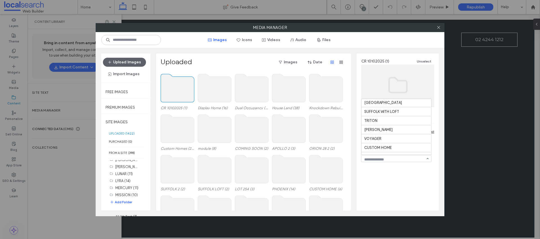
scroll to position [493, 0]
click at [407, 171] on div "CR 10102025 (1) Unselect Rename Selected images (1) Unselect all Move to folder" at bounding box center [398, 129] width 82 height 153
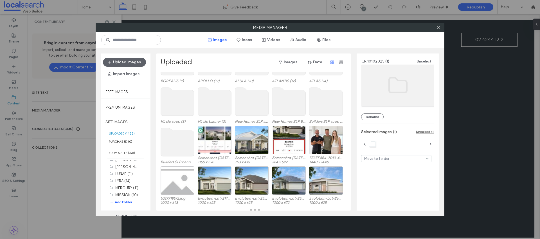
scroll to position [434, 0]
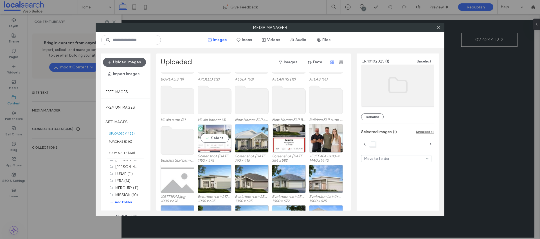
click at [219, 141] on div "Select" at bounding box center [215, 138] width 34 height 28
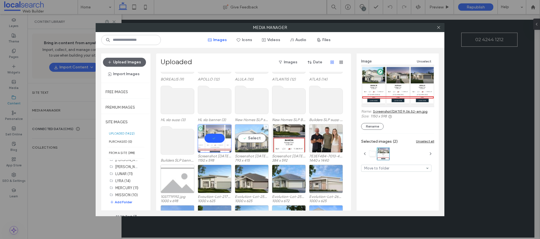
click at [257, 140] on div "Select" at bounding box center [252, 138] width 34 height 28
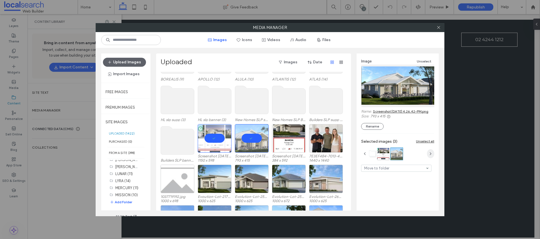
click at [431, 156] on icon "button" at bounding box center [431, 153] width 5 height 5
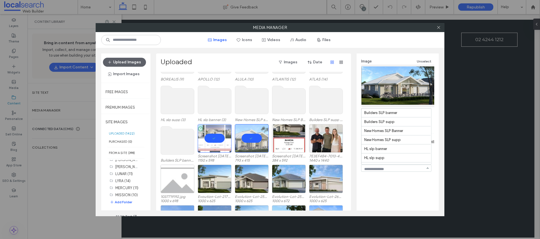
scroll to position [493, 0]
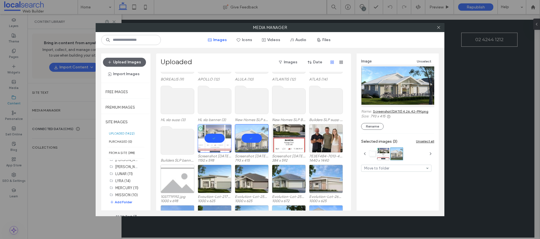
click at [416, 183] on div "Image Unselect Name: Screenshot 2025-10-14 at 4.26.42-PM.png Size: 793 x 415 Re…" at bounding box center [398, 129] width 82 height 153
click at [372, 156] on use at bounding box center [372, 154] width 7 height 6
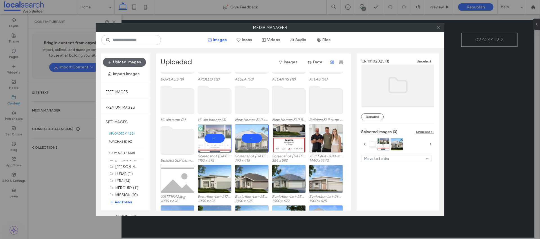
click at [440, 30] on span at bounding box center [439, 27] width 4 height 8
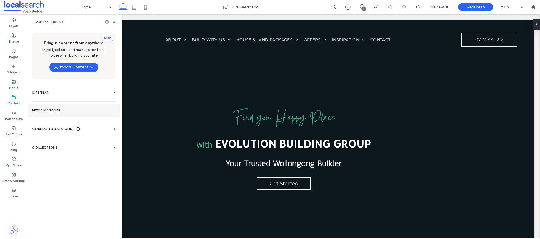
click at [60, 110] on label "Media Manager" at bounding box center [73, 110] width 83 height 4
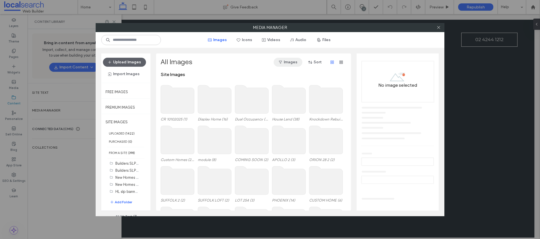
click at [290, 62] on button "Images" at bounding box center [288, 62] width 29 height 9
click at [265, 61] on div "All Images Images Sort" at bounding box center [253, 62] width 185 height 9
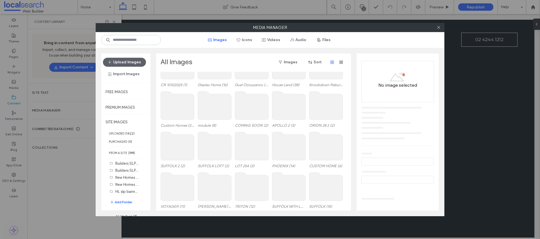
scroll to position [35, 0]
click at [124, 133] on label "UPLOADED ( 1422 )" at bounding box center [125, 133] width 49 height 8
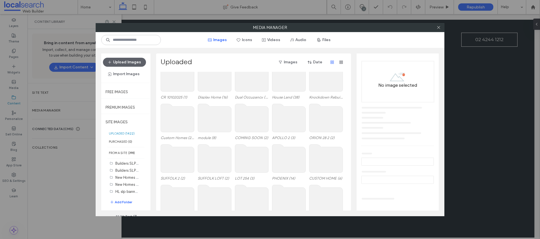
scroll to position [23, 0]
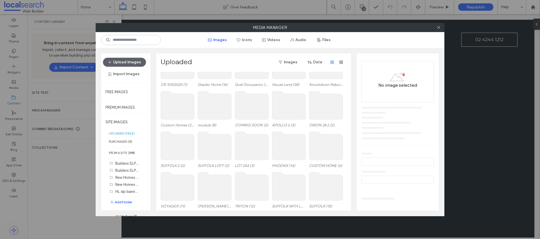
click at [210, 113] on use at bounding box center [214, 105] width 33 height 28
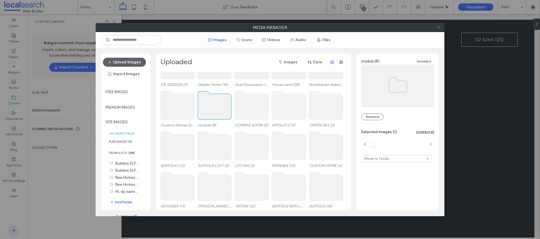
click at [439, 27] on icon at bounding box center [439, 27] width 4 height 4
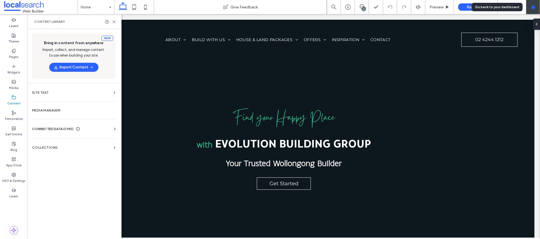
click at [535, 6] on div at bounding box center [533, 7] width 14 height 5
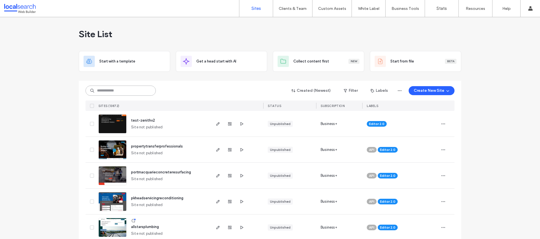
click at [136, 95] on input at bounding box center [121, 91] width 70 height 10
paste input "**********"
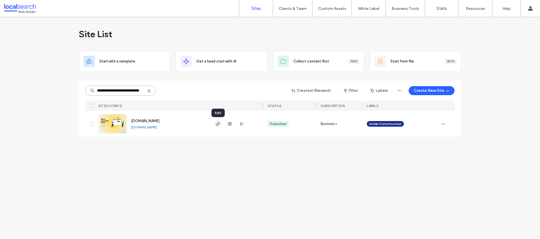
type input "**********"
click at [218, 124] on icon "button" at bounding box center [218, 124] width 5 height 5
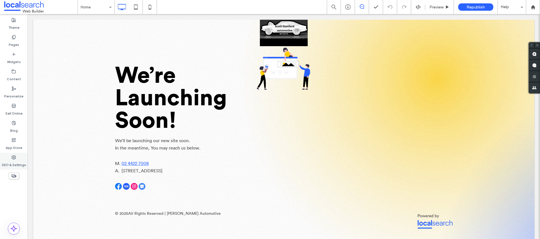
click at [22, 158] on div "SEO & Settings" at bounding box center [14, 161] width 28 height 17
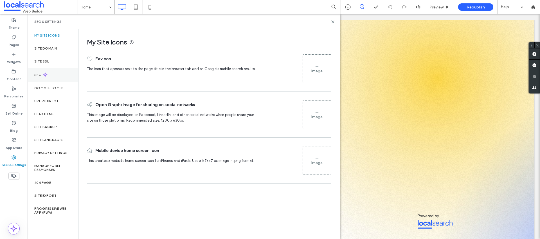
click at [52, 73] on div "SEO" at bounding box center [53, 75] width 51 height 14
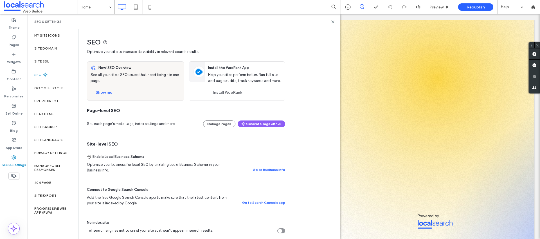
click at [284, 231] on div "Tell search engines not to crawl your site so it won’t appear in search results." at bounding box center [281, 230] width 8 height 5
click at [53, 49] on label "Site Domain" at bounding box center [45, 48] width 23 height 4
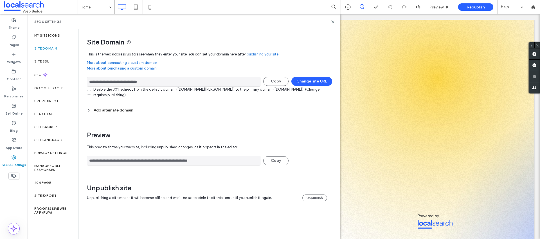
click at [117, 108] on div "Add alternate domain" at bounding box center [209, 110] width 245 height 5
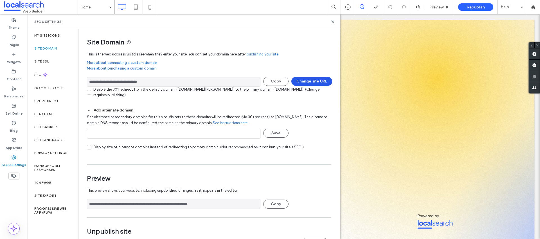
click at [302, 80] on button "Change site URL" at bounding box center [312, 81] width 41 height 9
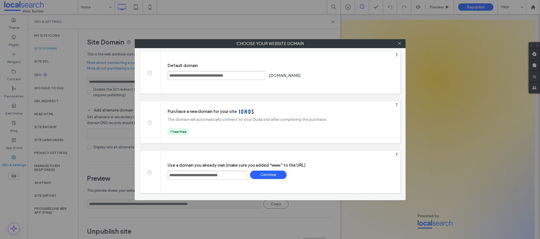
click at [149, 74] on span at bounding box center [149, 72] width 0 height 4
click at [342, 77] on div "Save" at bounding box center [323, 75] width 37 height 8
type input "**********"
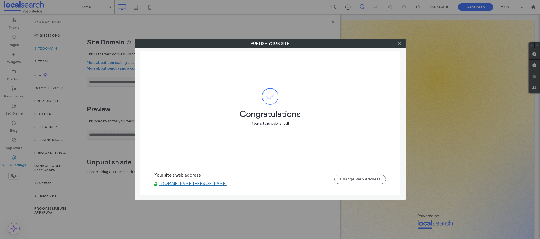
click at [399, 45] on icon at bounding box center [400, 43] width 4 height 4
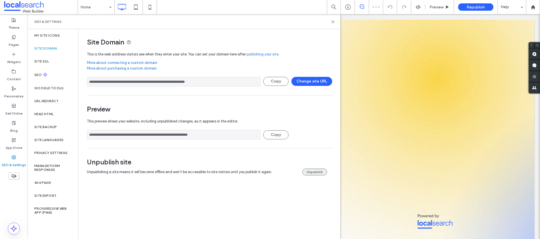
click at [321, 172] on button "Unpublish" at bounding box center [314, 172] width 25 height 7
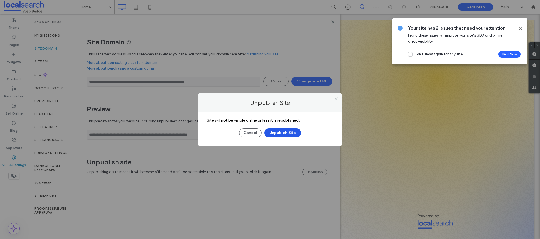
click at [289, 134] on button "Unpublish Site" at bounding box center [282, 132] width 37 height 9
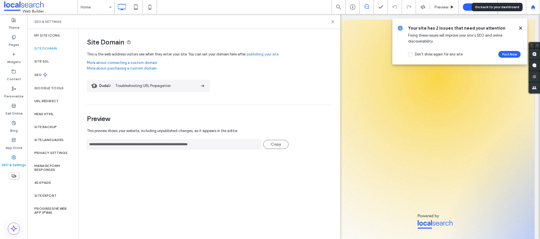
click at [533, 5] on icon at bounding box center [533, 7] width 5 height 5
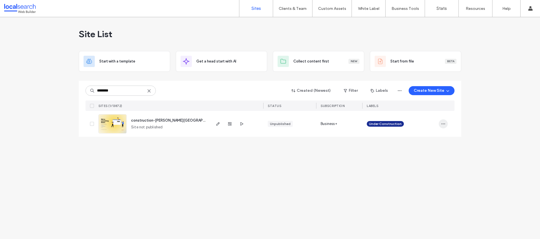
type input "********"
click at [445, 124] on icon "button" at bounding box center [443, 124] width 5 height 5
click at [415, 196] on span "Delete Site" at bounding box center [417, 195] width 19 height 6
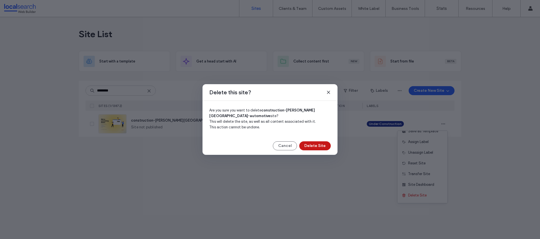
click at [320, 144] on button "Delete Site" at bounding box center [315, 145] width 32 height 9
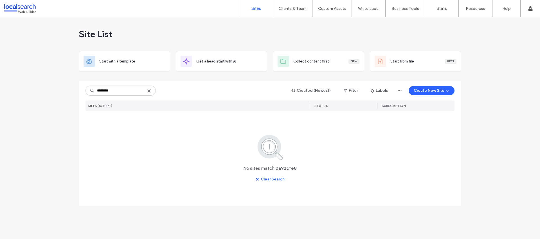
click at [150, 90] on icon at bounding box center [149, 91] width 5 height 5
paste input "********"
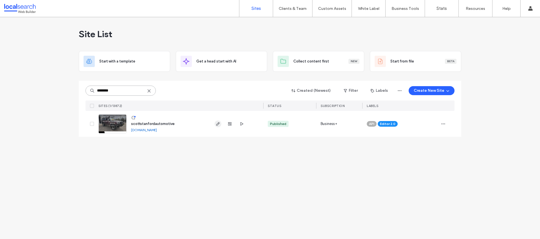
type input "********"
drag, startPoint x: 218, startPoint y: 123, endPoint x: 222, endPoint y: 117, distance: 7.1
click at [218, 123] on use "button" at bounding box center [217, 123] width 3 height 3
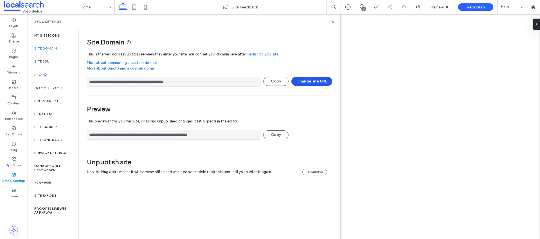
click at [305, 80] on button "Change site URL" at bounding box center [312, 81] width 41 height 9
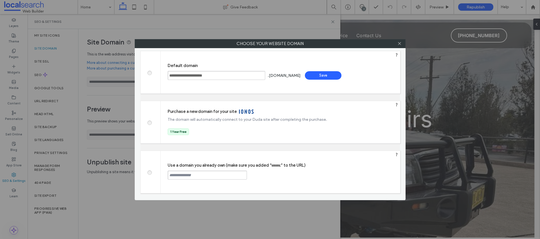
click at [193, 173] on input "text" at bounding box center [207, 175] width 79 height 9
paste input "**********"
type input "**********"
click at [275, 174] on div "Continue" at bounding box center [268, 175] width 37 height 8
type input "**********"
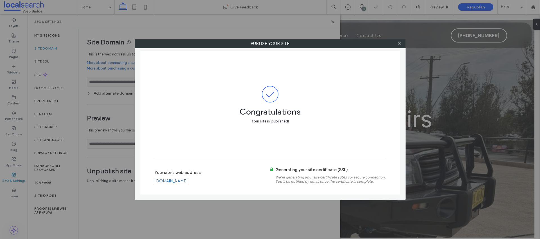
click at [400, 43] on icon at bounding box center [400, 43] width 4 height 4
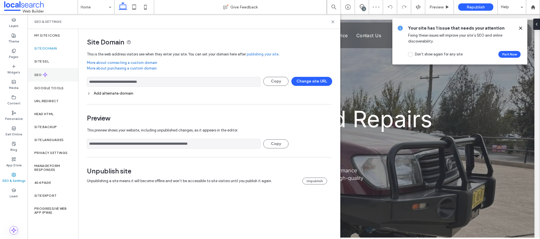
click at [61, 80] on div "SEO" at bounding box center [53, 75] width 51 height 14
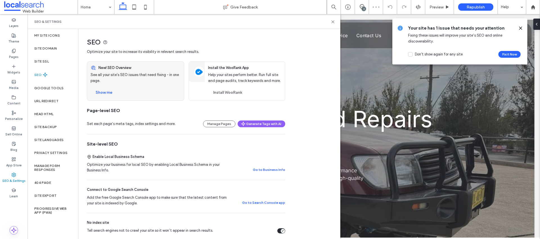
click at [281, 229] on div "Tell search engines not to crawl your site so it won’t appear in search results." at bounding box center [283, 231] width 4 height 4
click at [46, 60] on label "Site SSL" at bounding box center [41, 61] width 15 height 4
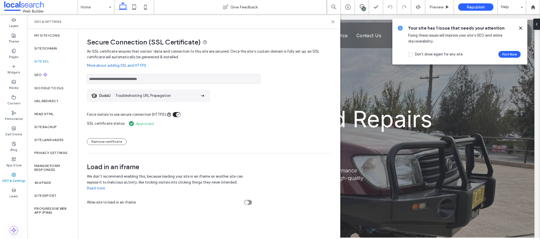
click at [330, 20] on div "SEO & Settings" at bounding box center [183, 21] width 299 height 5
click at [471, 8] on span "Republish" at bounding box center [476, 7] width 18 height 5
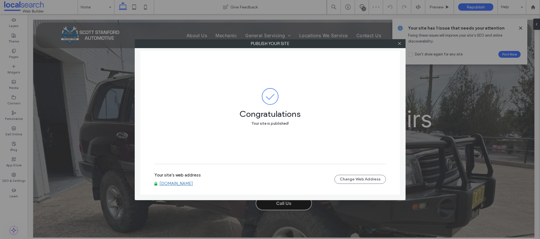
click at [193, 181] on link "[DOMAIN_NAME]" at bounding box center [176, 183] width 33 height 5
click at [398, 45] on icon at bounding box center [400, 43] width 4 height 4
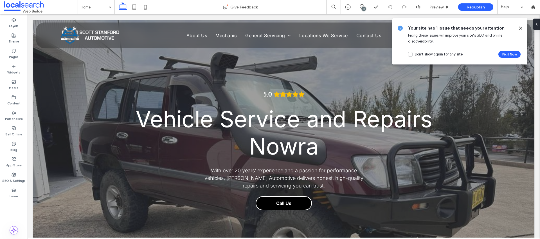
click at [521, 28] on icon at bounding box center [521, 28] width 5 height 5
click at [367, 9] on div "3" at bounding box center [362, 7] width 14 height 6
click at [362, 8] on div "3" at bounding box center [364, 9] width 4 height 4
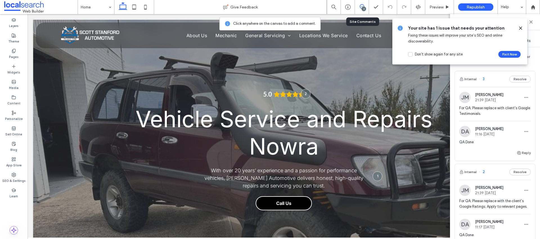
click at [519, 27] on use at bounding box center [520, 28] width 3 height 3
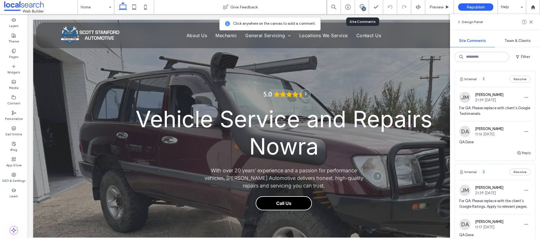
scroll to position [1, 0]
click at [520, 57] on span "button" at bounding box center [518, 57] width 6 height 8
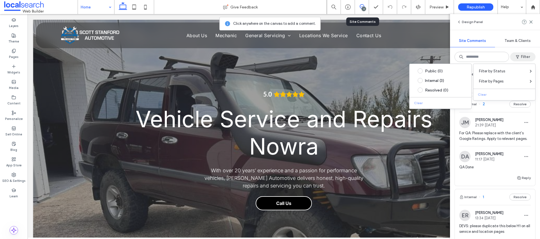
scroll to position [0, 0]
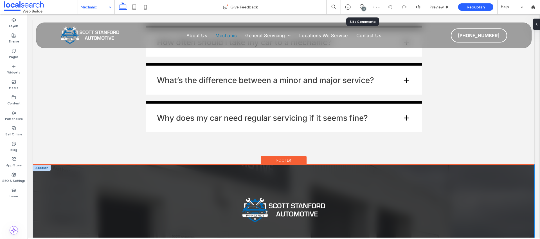
scroll to position [807, 0]
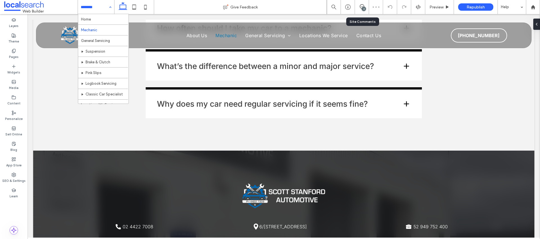
click at [86, 3] on input at bounding box center [95, 7] width 28 height 14
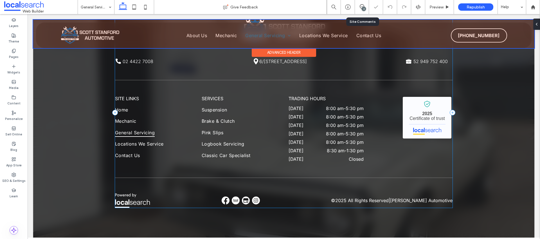
scroll to position [805, 0]
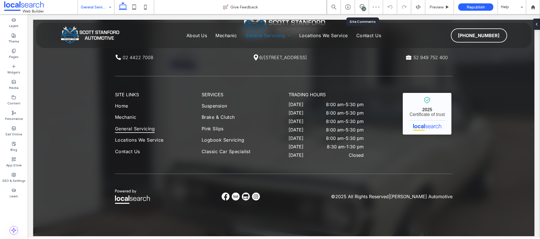
click at [102, 11] on input at bounding box center [95, 7] width 28 height 14
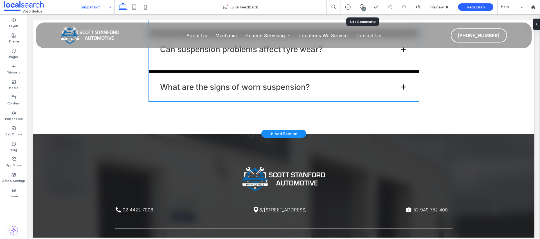
scroll to position [930, 0]
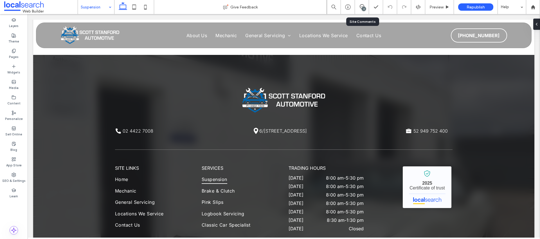
drag, startPoint x: 101, startPoint y: 9, endPoint x: 101, endPoint y: 13, distance: 3.7
click at [101, 9] on input at bounding box center [95, 7] width 28 height 14
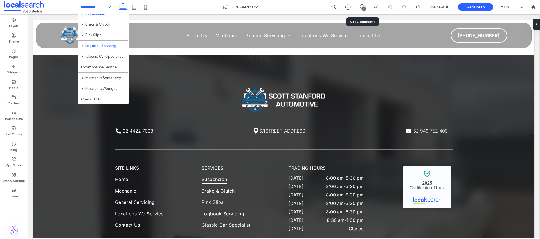
scroll to position [38, 0]
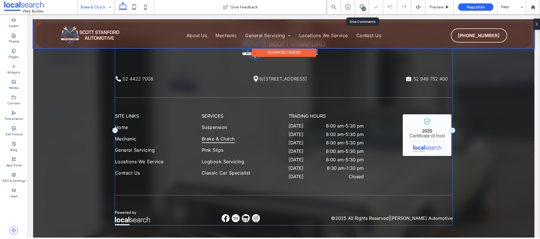
scroll to position [983, 0]
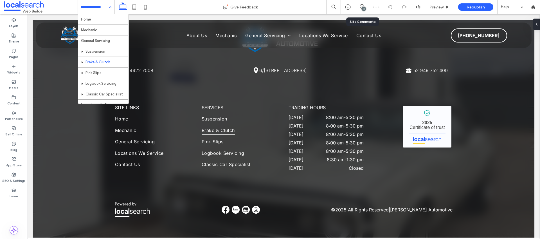
click at [99, 11] on input at bounding box center [95, 7] width 28 height 14
click at [98, 10] on input at bounding box center [95, 7] width 28 height 14
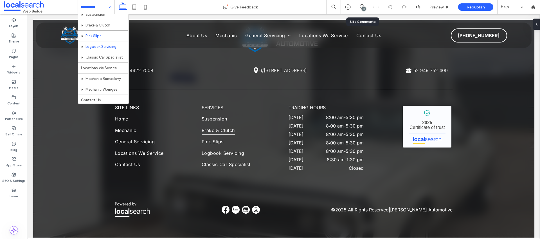
scroll to position [38, 0]
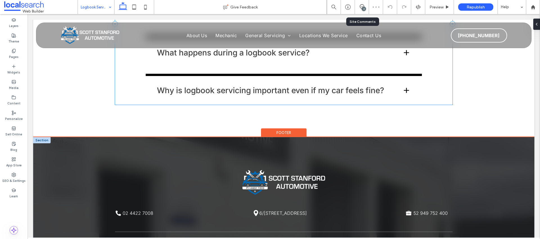
scroll to position [974, 0]
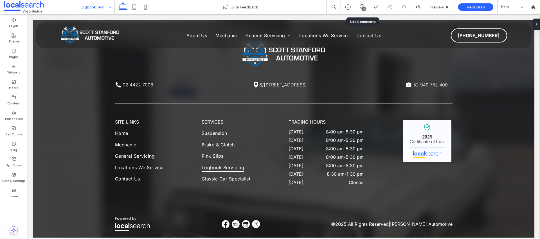
click at [107, 11] on div "Logbook Servicing" at bounding box center [96, 7] width 36 height 14
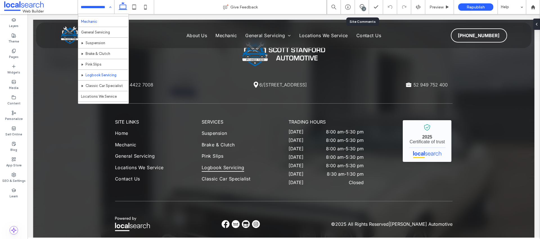
scroll to position [38, 0]
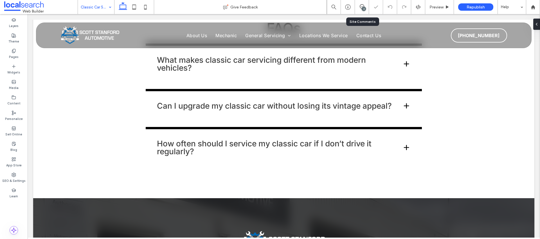
click at [98, 11] on input at bounding box center [95, 7] width 28 height 14
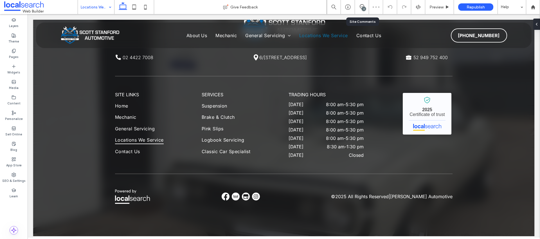
click at [104, 6] on input at bounding box center [95, 7] width 28 height 14
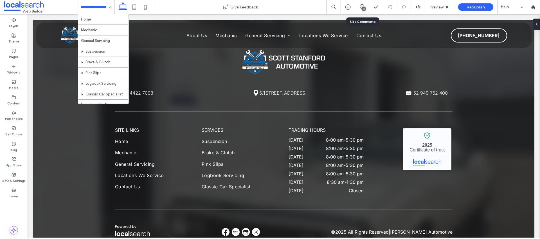
click at [97, 4] on input at bounding box center [95, 7] width 28 height 14
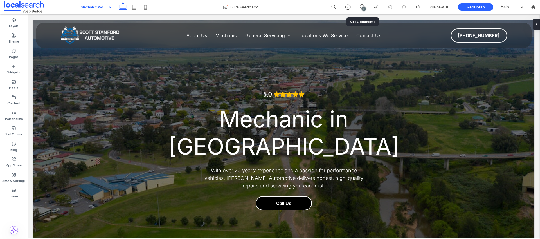
click at [102, 9] on input at bounding box center [95, 7] width 28 height 14
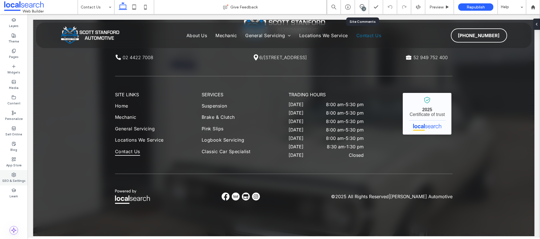
click at [19, 178] on label "SEO & Settings" at bounding box center [13, 180] width 23 height 6
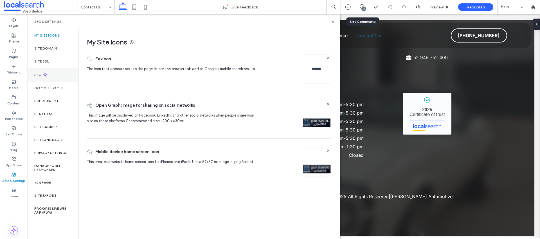
click at [46, 73] on icon at bounding box center [45, 74] width 5 height 5
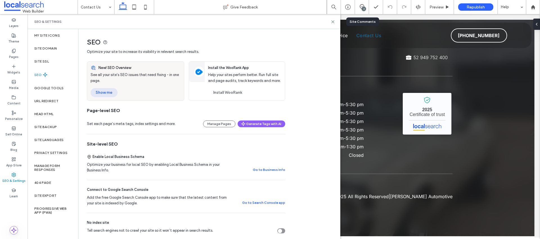
click at [111, 91] on button "Show me" at bounding box center [104, 92] width 27 height 9
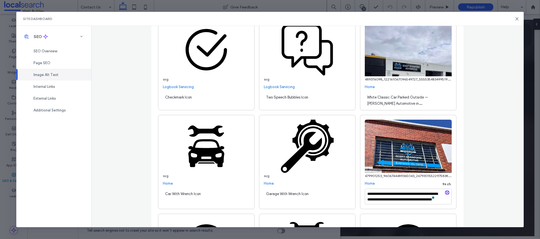
scroll to position [6, 0]
drag, startPoint x: 392, startPoint y: 199, endPoint x: 407, endPoint y: 203, distance: 15.6
click at [407, 203] on textarea "**********" at bounding box center [408, 197] width 87 height 16
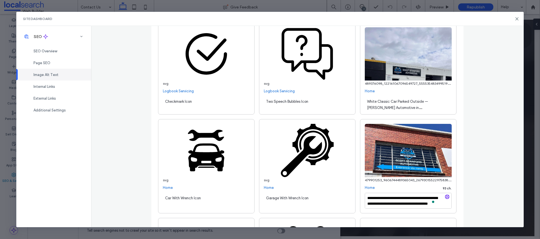
type textarea "**********"
click at [474, 137] on div "**********" at bounding box center [307, 126] width 433 height 201
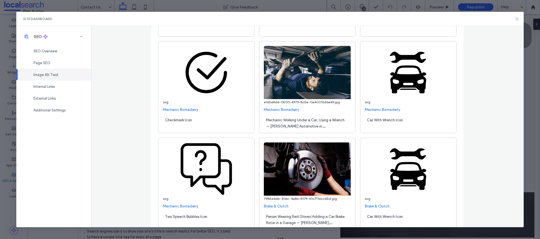
click at [517, 19] on use at bounding box center [517, 18] width 3 height 3
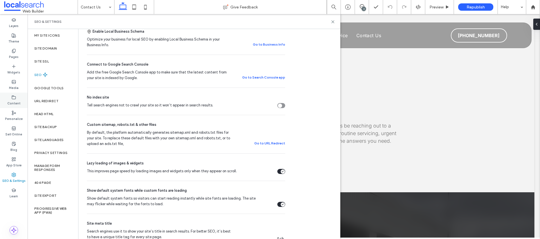
click at [17, 103] on label "Content" at bounding box center [13, 103] width 13 height 6
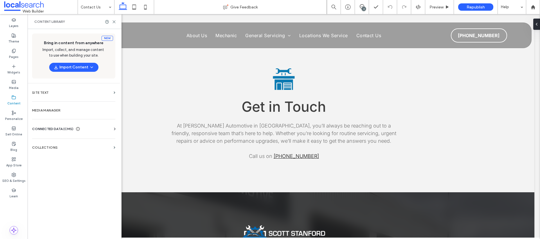
click at [60, 127] on span "CONNECTED DATA (CMS)" at bounding box center [52, 129] width 41 height 6
click at [55, 139] on section "Business Info" at bounding box center [75, 142] width 86 height 13
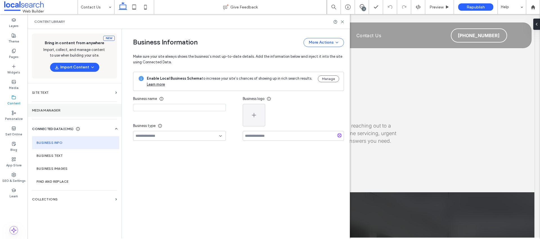
type input "**********"
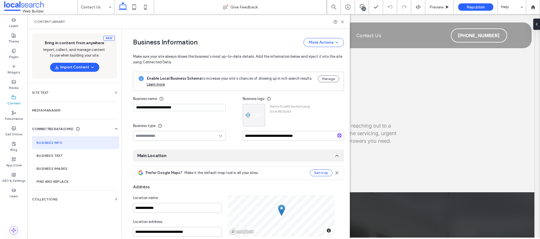
click at [160, 135] on input at bounding box center [178, 136] width 84 height 5
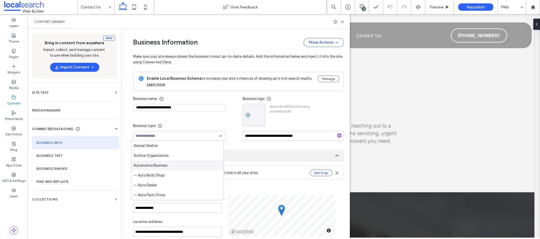
click at [163, 166] on span "Automotive Business" at bounding box center [151, 166] width 34 height 6
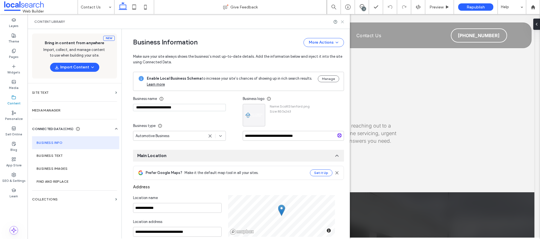
click at [342, 23] on icon at bounding box center [342, 22] width 4 height 4
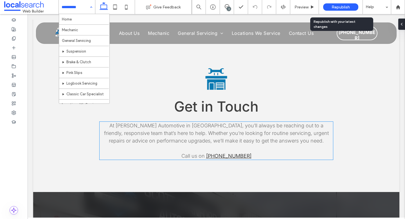
click at [336, 5] on span "Republish" at bounding box center [341, 7] width 18 height 5
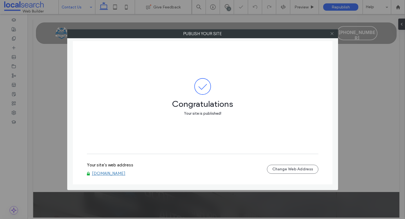
click at [334, 33] on icon at bounding box center [332, 34] width 4 height 4
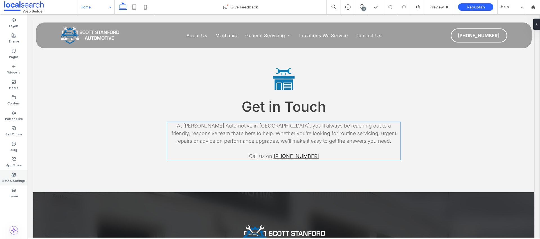
click at [12, 175] on icon at bounding box center [14, 174] width 5 height 5
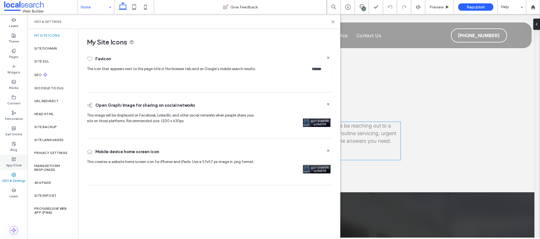
click at [10, 163] on label "App Store" at bounding box center [13, 165] width 15 height 6
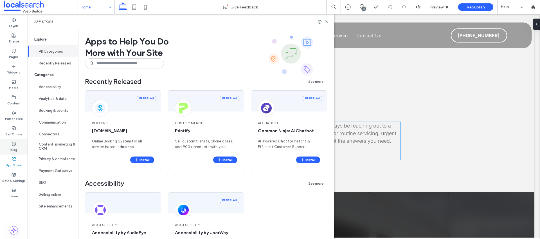
click at [13, 147] on label "Blog" at bounding box center [13, 149] width 7 height 6
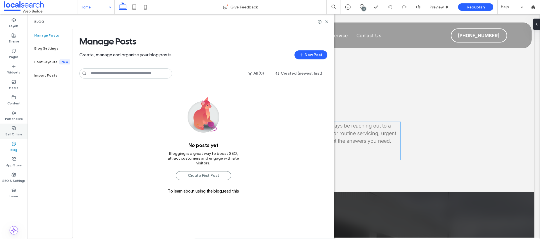
click at [13, 130] on icon at bounding box center [14, 128] width 5 height 5
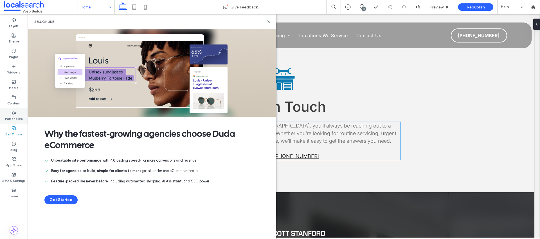
click at [10, 115] on div "Personalize" at bounding box center [14, 115] width 28 height 15
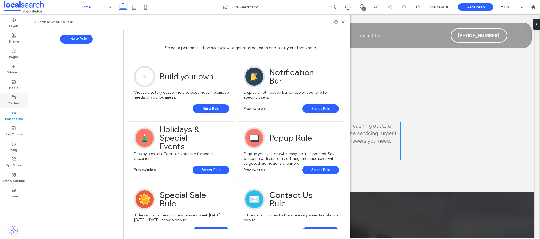
click at [11, 101] on label "Content" at bounding box center [13, 103] width 13 height 6
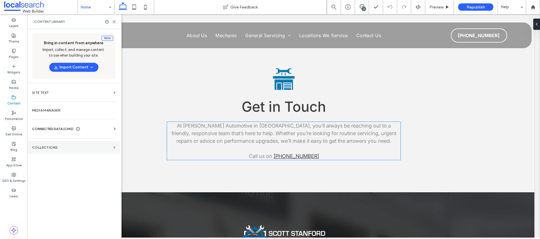
click at [53, 146] on label "Collections" at bounding box center [71, 147] width 79 height 4
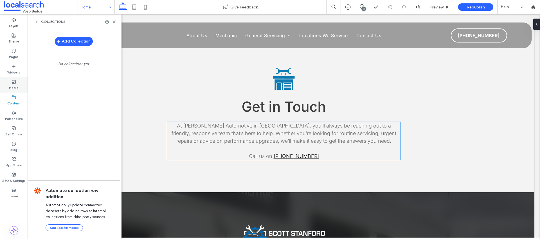
click at [18, 88] on label "Media" at bounding box center [14, 87] width 10 height 6
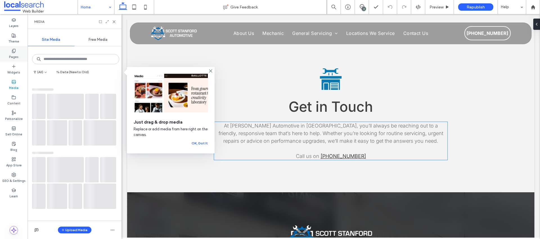
click at [14, 58] on label "Pages" at bounding box center [14, 56] width 10 height 6
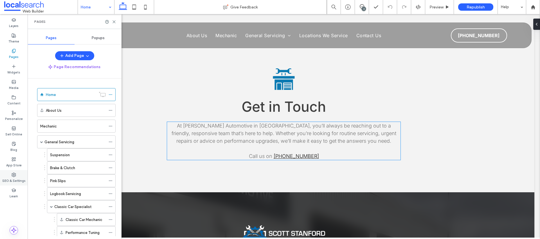
click at [21, 177] on label "SEO & Settings" at bounding box center [13, 180] width 23 height 6
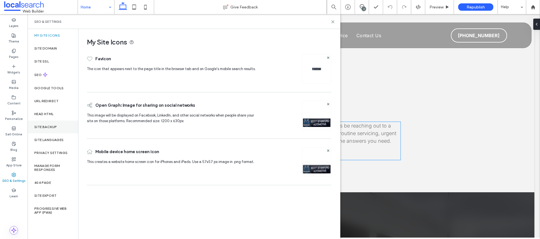
click at [49, 127] on label "Site Backup" at bounding box center [45, 127] width 23 height 4
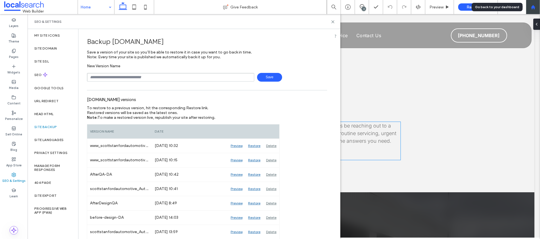
click at [536, 6] on div at bounding box center [533, 7] width 14 height 5
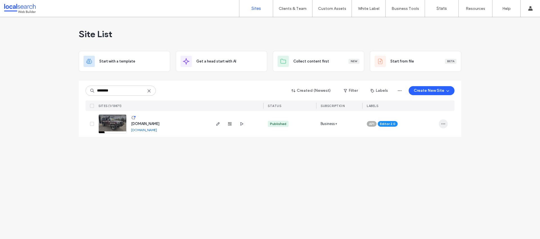
click at [440, 123] on span "button" at bounding box center [443, 123] width 9 height 9
click at [422, 160] on span "Assign Label" at bounding box center [418, 160] width 21 height 6
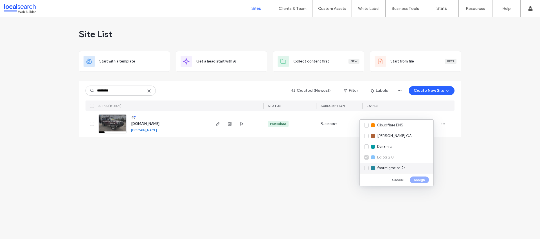
scroll to position [75, 0]
click at [388, 167] on div "Live" at bounding box center [397, 169] width 74 height 11
click at [416, 179] on button "Assign" at bounding box center [419, 179] width 19 height 7
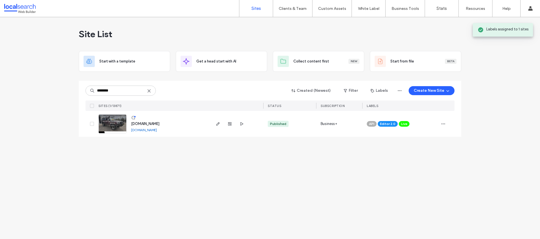
click at [157, 130] on link "[DOMAIN_NAME]" at bounding box center [144, 130] width 26 height 4
click at [288, 21] on label "Client Management" at bounding box center [293, 23] width 33 height 4
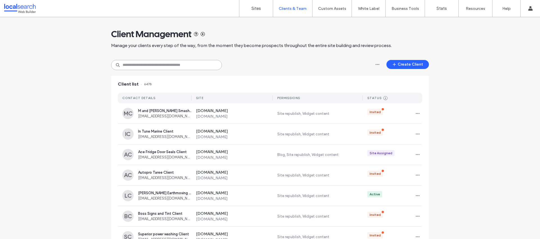
click at [171, 64] on input at bounding box center [166, 65] width 111 height 10
paste input "**********"
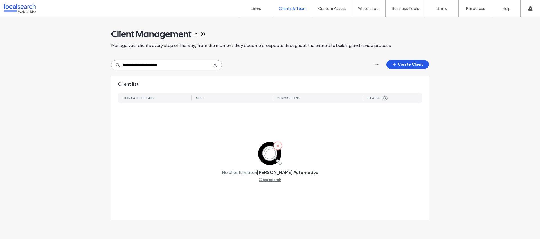
type input "**********"
click at [402, 68] on button "Create Client" at bounding box center [408, 64] width 42 height 9
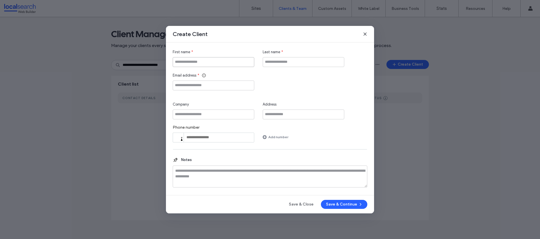
click at [217, 66] on input "First name" at bounding box center [214, 62] width 82 height 10
paste input "**********"
type input "**********"
click at [211, 111] on input "Company" at bounding box center [214, 114] width 82 height 10
paste input "**********"
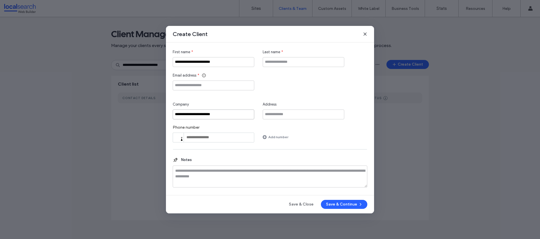
type input "**********"
click at [274, 64] on input "Last name" at bounding box center [304, 62] width 82 height 10
type input "******"
click at [203, 85] on input "Email address" at bounding box center [214, 85] width 82 height 10
paste input "**********"
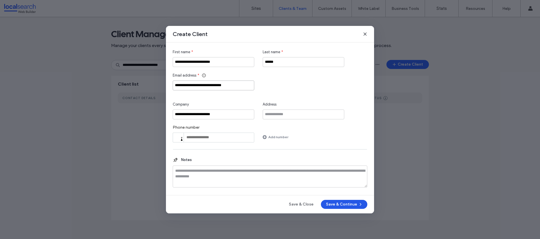
type input "**********"
click at [348, 203] on button "Save & Continue" at bounding box center [344, 204] width 46 height 9
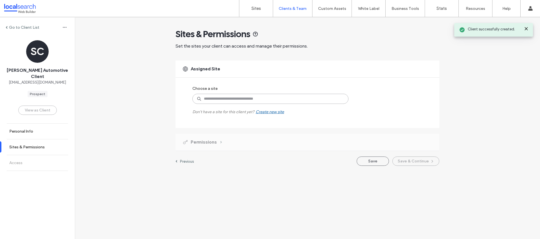
click at [209, 99] on input at bounding box center [270, 99] width 156 height 10
paste input "**********"
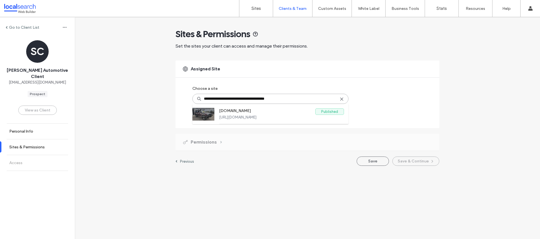
type input "**********"
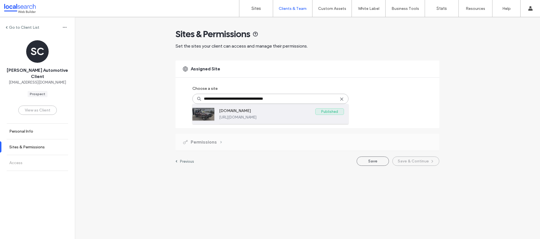
click at [224, 110] on label "www.scottstanfordautomotive.com.au" at bounding box center [267, 111] width 96 height 7
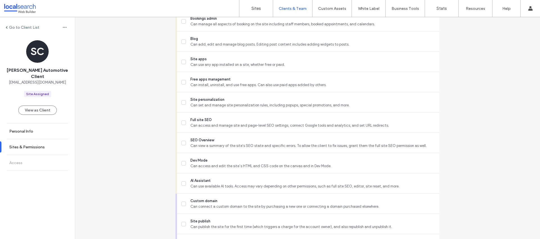
scroll to position [469, 0]
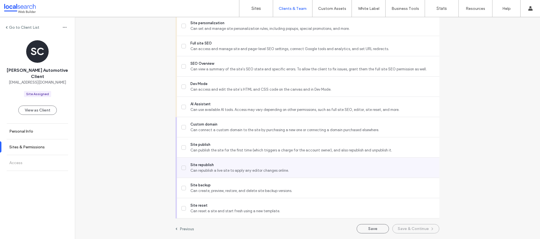
click at [201, 165] on span "Site republish" at bounding box center [312, 165] width 245 height 6
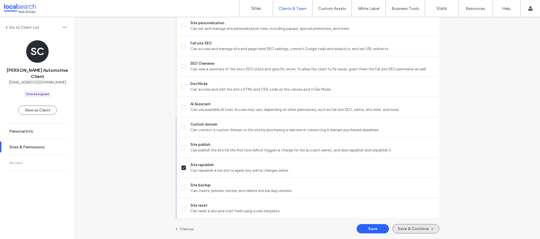
click at [399, 226] on button "Save & Continue" at bounding box center [416, 228] width 47 height 9
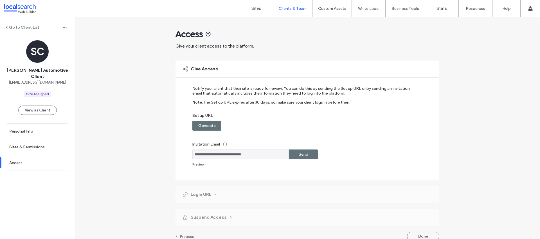
click at [209, 124] on label "Generate" at bounding box center [206, 125] width 17 height 10
click at [305, 128] on label "Copy" at bounding box center [304, 125] width 10 height 10
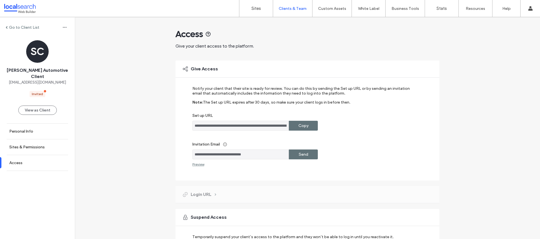
drag, startPoint x: 263, startPoint y: 157, endPoint x: 164, endPoint y: 155, distance: 98.5
click at [165, 156] on div "**********" at bounding box center [307, 150] width 465 height 266
click at [264, 10] on link "Sites" at bounding box center [255, 8] width 33 height 17
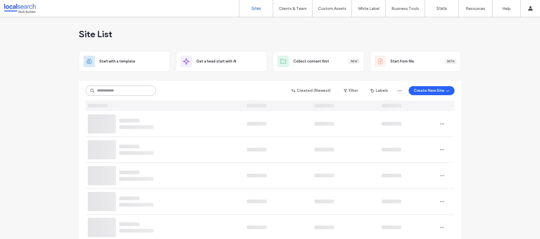
click at [138, 88] on input at bounding box center [121, 91] width 70 height 10
paste input "**********"
type input "**********"
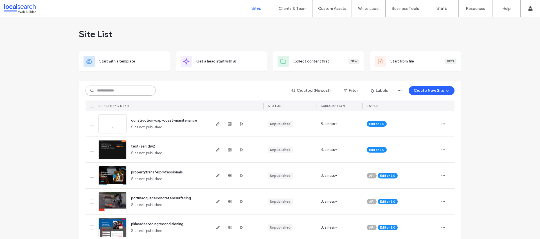
click at [147, 89] on input at bounding box center [121, 91] width 70 height 10
paste input "**********"
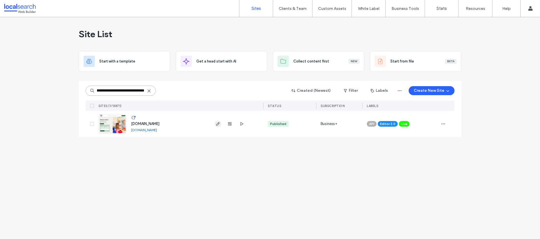
type input "**********"
click at [219, 124] on icon "button" at bounding box center [218, 124] width 5 height 5
type input "********"
click at [404, 125] on span "Live" at bounding box center [404, 123] width 6 height 5
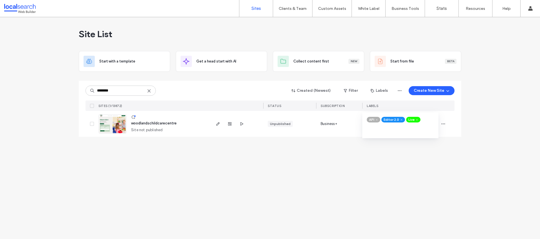
click at [417, 120] on use at bounding box center [416, 119] width 1 height 1
click at [441, 123] on span "button" at bounding box center [443, 123] width 9 height 9
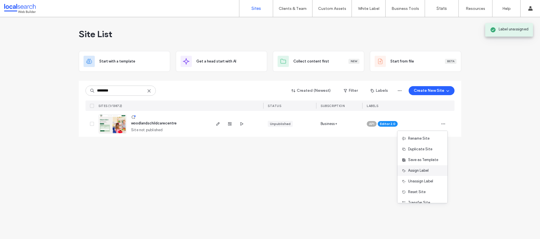
click at [417, 170] on span "Assign Label" at bounding box center [418, 171] width 21 height 6
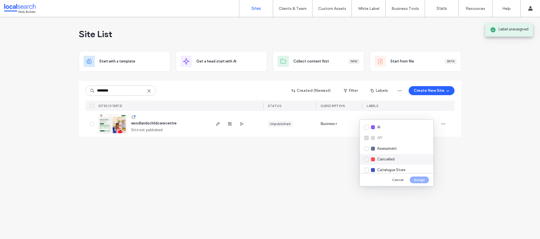
click at [409, 159] on div "Cancelled" at bounding box center [397, 159] width 74 height 11
click at [419, 179] on button "Assign" at bounding box center [419, 179] width 19 height 7
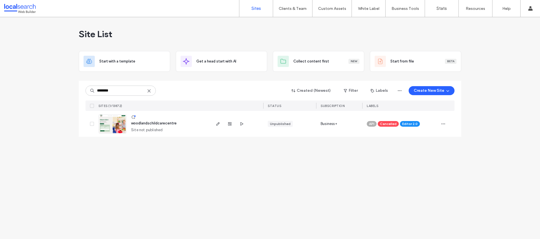
click at [149, 90] on icon at bounding box center [149, 91] width 5 height 5
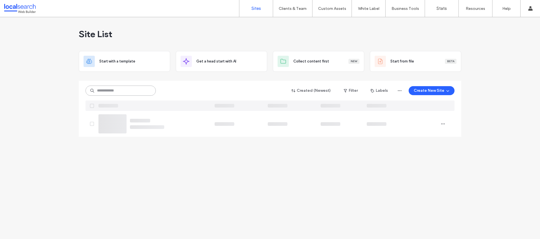
paste input "**********"
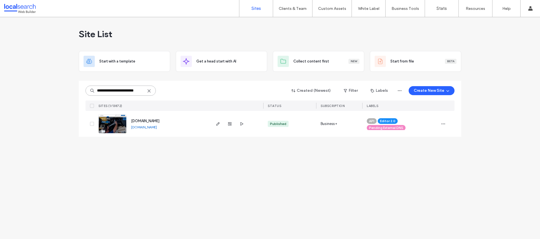
type input "**********"
click at [218, 124] on icon "button" at bounding box center [218, 124] width 5 height 5
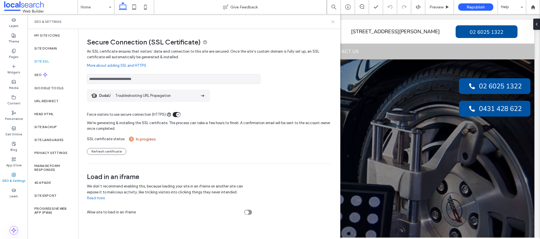
click at [334, 22] on icon at bounding box center [333, 22] width 4 height 4
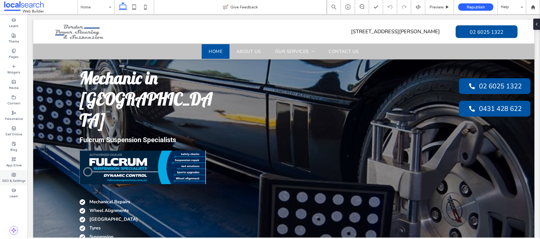
click at [13, 176] on icon at bounding box center [14, 174] width 5 height 5
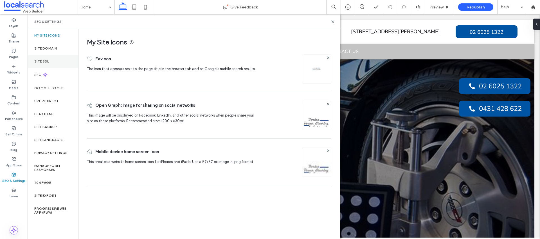
click at [51, 64] on div "Site SSL" at bounding box center [53, 61] width 51 height 13
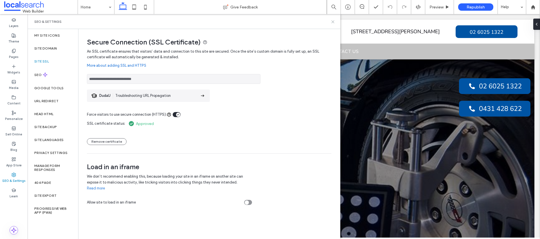
click at [333, 23] on icon at bounding box center [333, 22] width 4 height 4
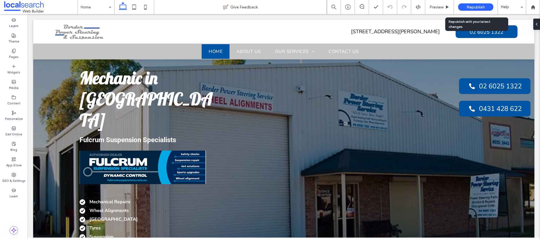
click at [474, 7] on span "Republish" at bounding box center [476, 7] width 18 height 5
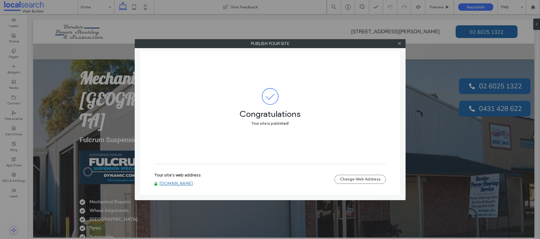
click at [205, 149] on div "Congratulations Your site is published!" at bounding box center [270, 107] width 232 height 113
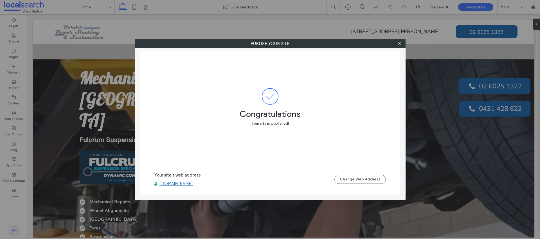
click at [193, 181] on link "[DOMAIN_NAME]" at bounding box center [176, 183] width 33 height 5
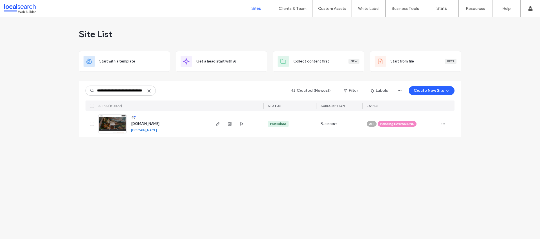
type input "**********"
click at [147, 90] on icon at bounding box center [149, 91] width 5 height 5
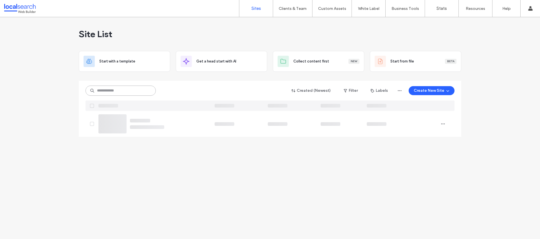
paste input "**********"
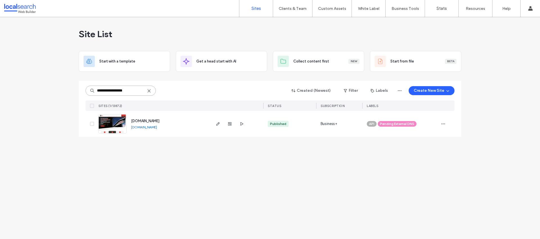
type input "**********"
click at [148, 91] on icon at bounding box center [149, 91] width 5 height 5
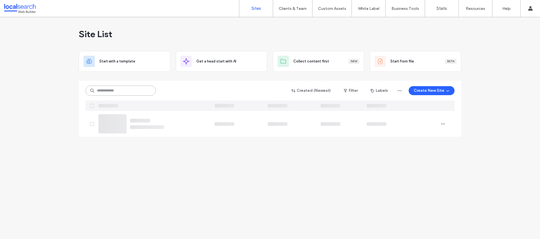
paste input "**********"
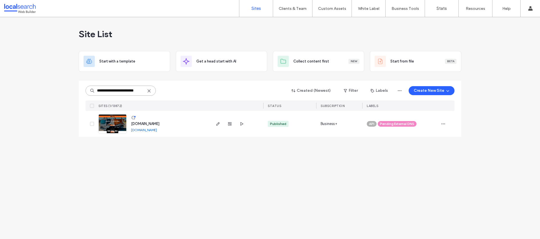
type input "**********"
click at [150, 91] on icon at bounding box center [149, 91] width 5 height 5
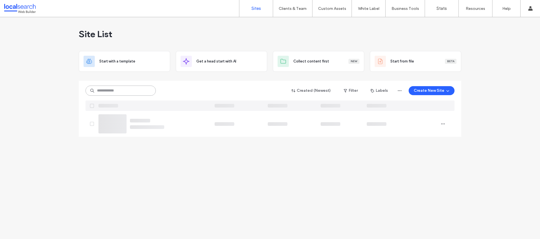
paste input "**********"
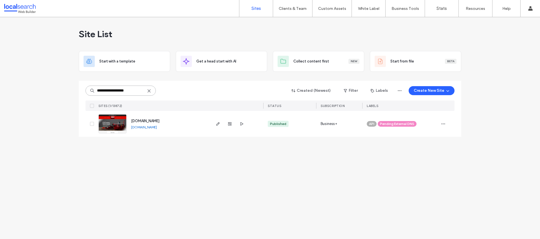
type input "**********"
